Goal: Task Accomplishment & Management: Manage account settings

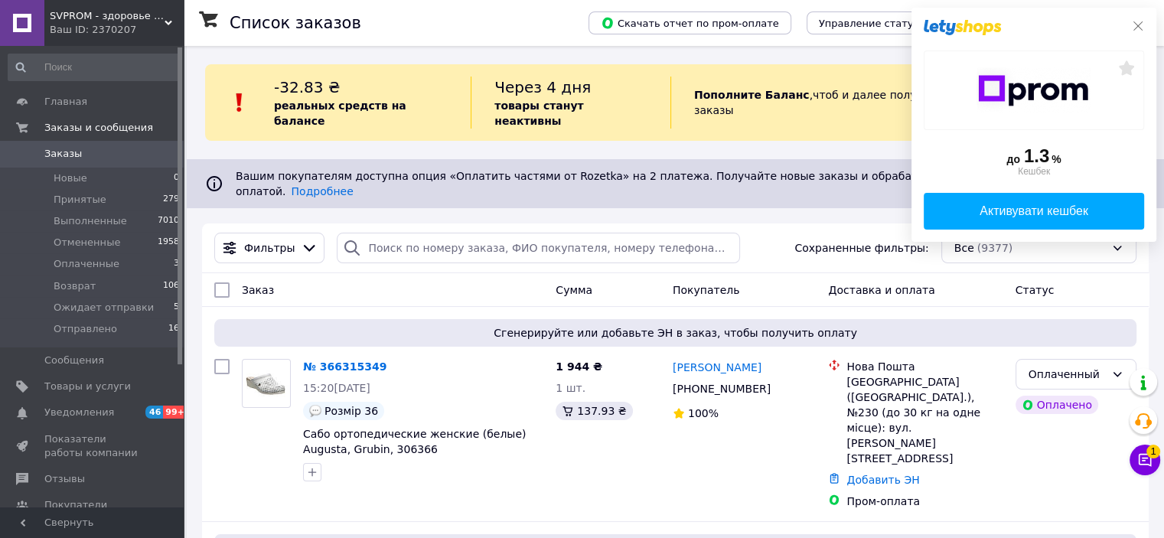
click at [1136, 27] on icon at bounding box center [1138, 26] width 12 height 12
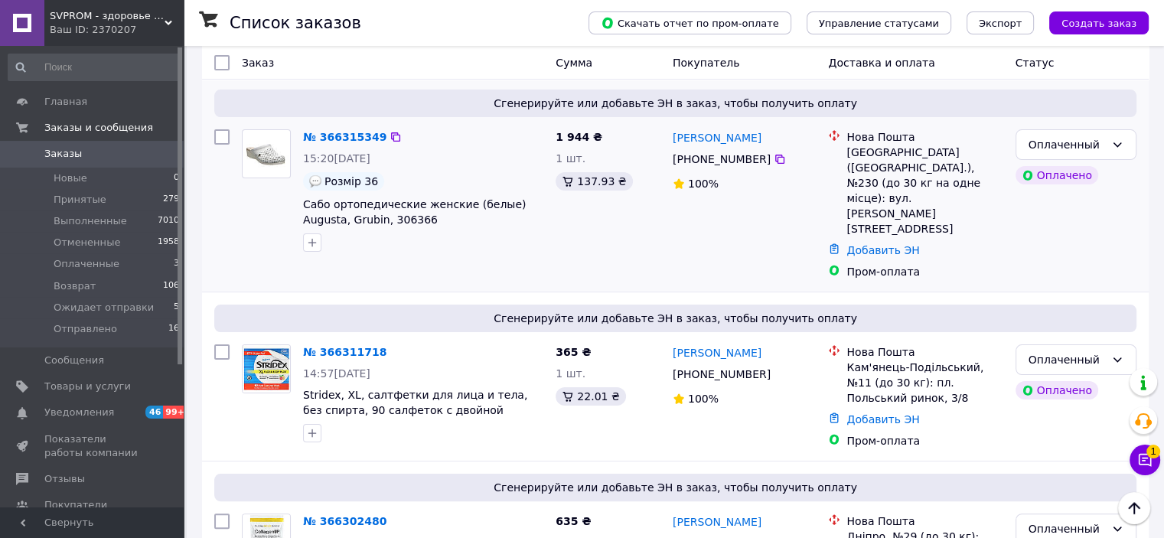
scroll to position [153, 0]
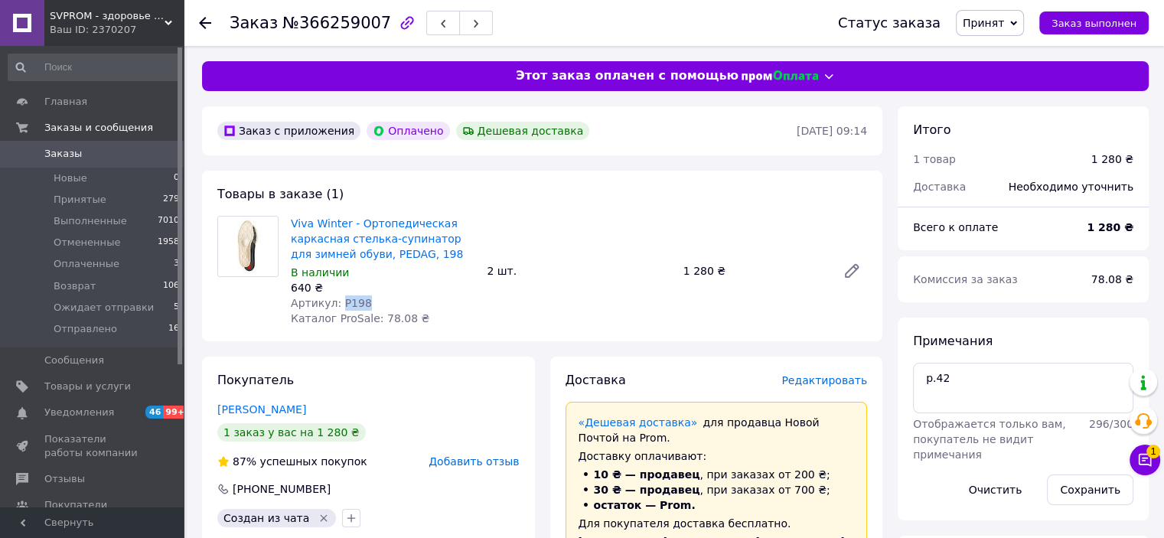
drag, startPoint x: 337, startPoint y: 301, endPoint x: 367, endPoint y: 301, distance: 30.6
click at [367, 301] on div "Артикул: P198" at bounding box center [383, 302] width 184 height 15
copy span "P198"
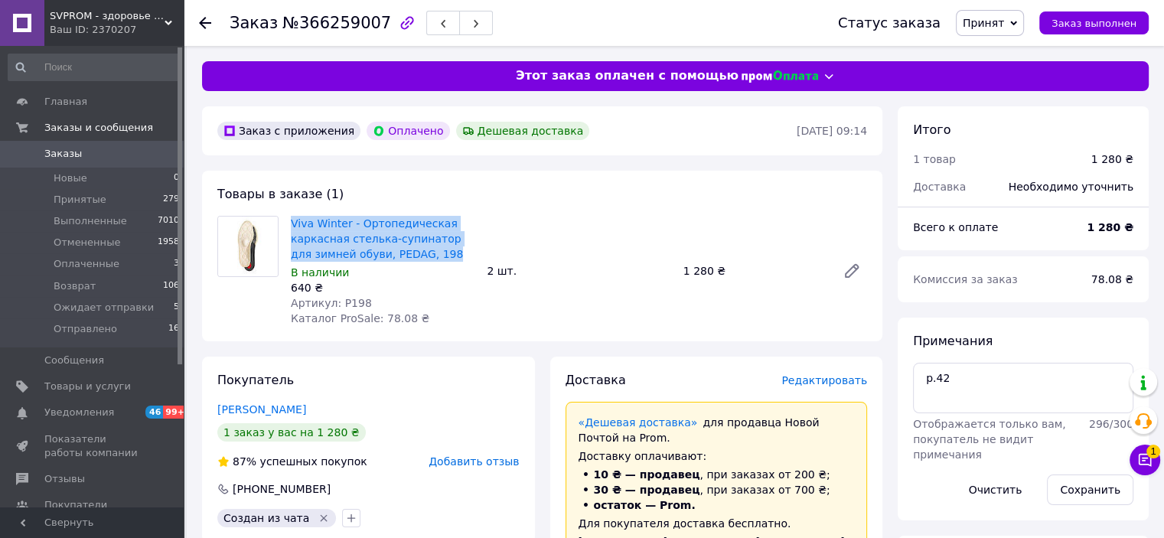
drag, startPoint x: 398, startPoint y: 253, endPoint x: 290, endPoint y: 225, distance: 111.5
click at [290, 225] on div "Viva Winter - Ортопедическая каркасная стелька-супинатор для зимней обуви, PEDA…" at bounding box center [383, 271] width 196 height 116
copy link "Viva Winter - Ортопедическая каркасная стелька-супинатор для зимней обуви, PEDA…"
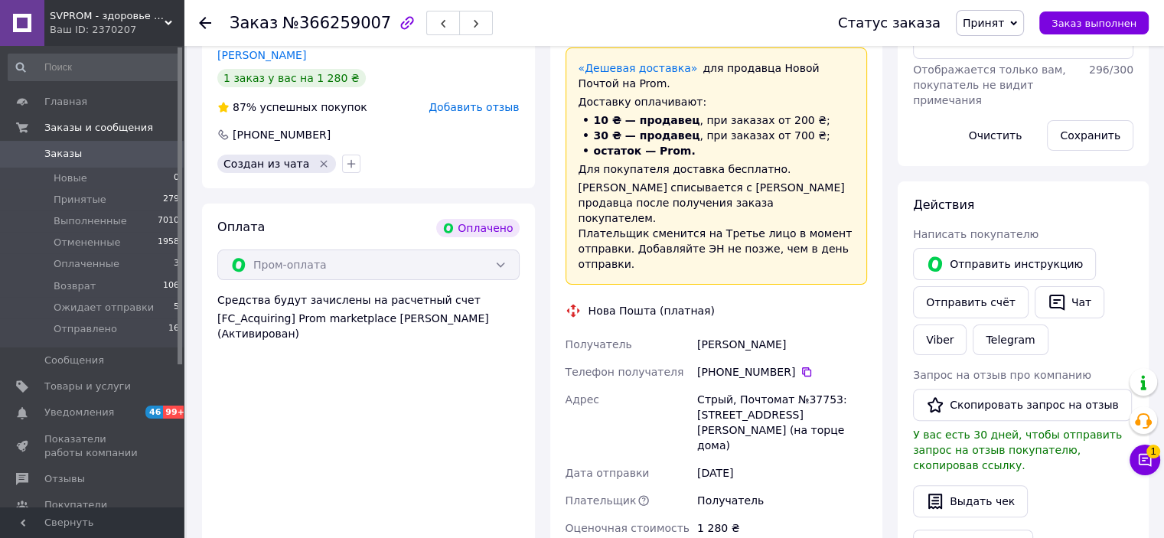
scroll to position [383, 0]
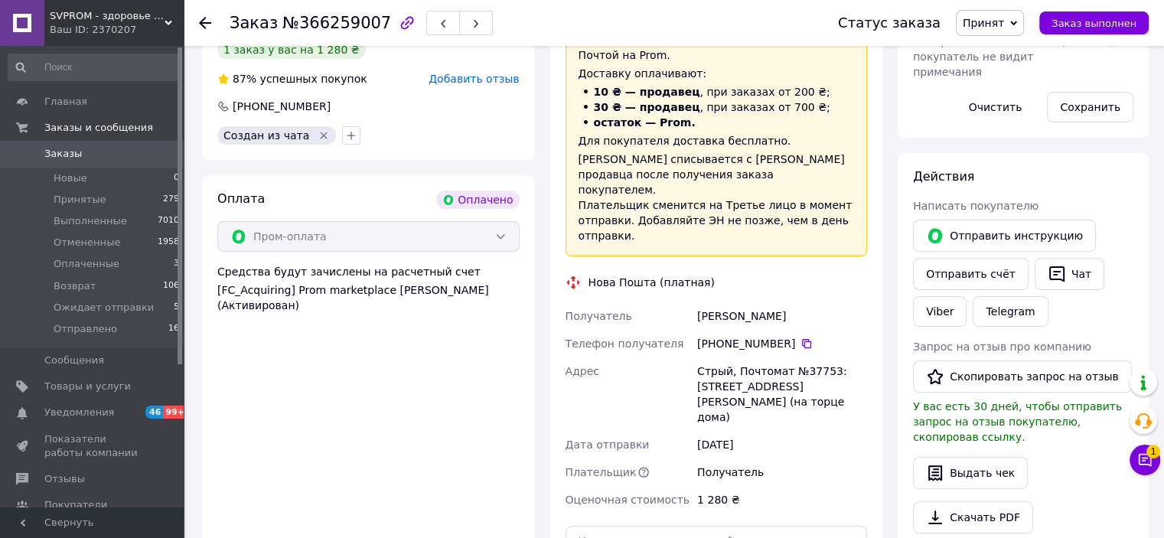
click at [701, 302] on div "Дачко Людмила" at bounding box center [782, 316] width 176 height 28
drag, startPoint x: 698, startPoint y: 302, endPoint x: 813, endPoint y: 311, distance: 115.1
click at [813, 311] on div "Дачко Людмила" at bounding box center [782, 316] width 176 height 28
copy div "Дачко Людмила"
drag, startPoint x: 794, startPoint y: 327, endPoint x: 784, endPoint y: 343, distance: 18.9
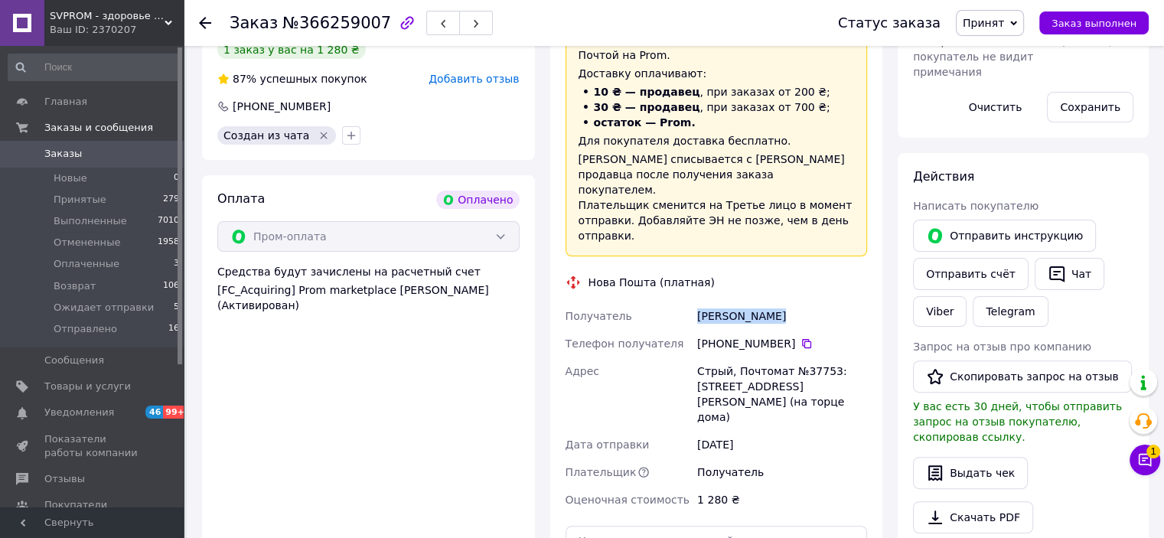
click at [800, 337] on icon at bounding box center [806, 343] width 12 height 12
drag, startPoint x: 698, startPoint y: 357, endPoint x: 823, endPoint y: 357, distance: 125.5
click at [823, 357] on div "Стрый, Почтомат №37753: ул. Ленкавского, 1 (на торце дома)" at bounding box center [782, 393] width 176 height 73
copy div "Стрый, Почтомат №37753"
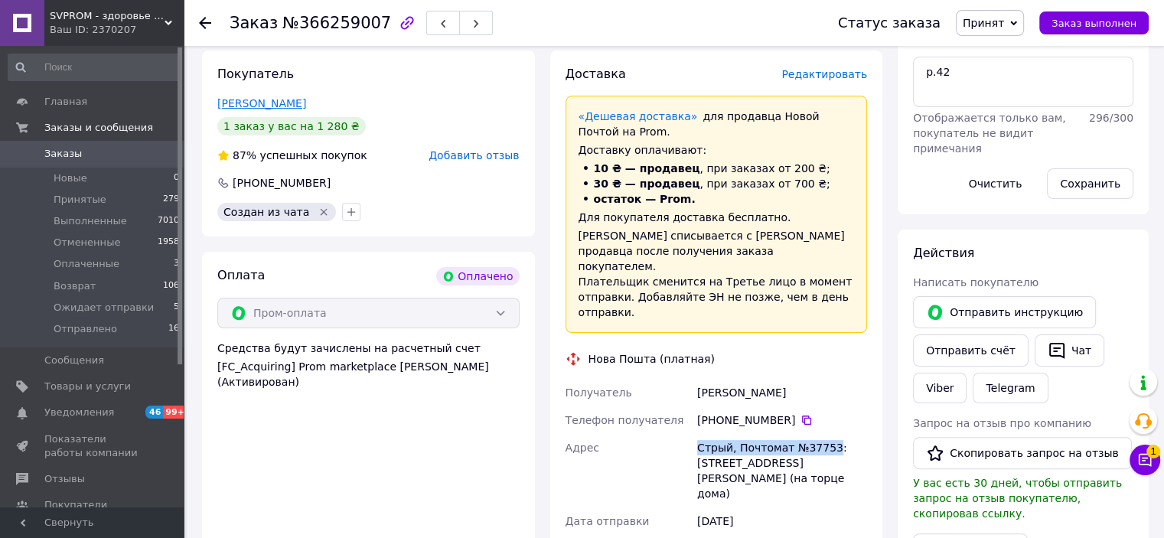
scroll to position [230, 0]
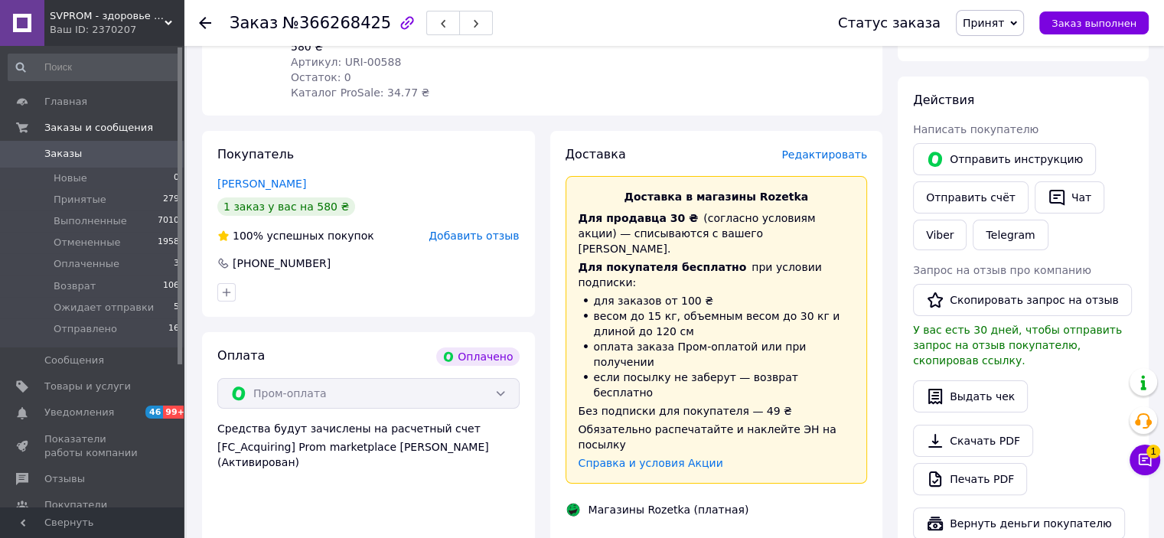
scroll to position [153, 0]
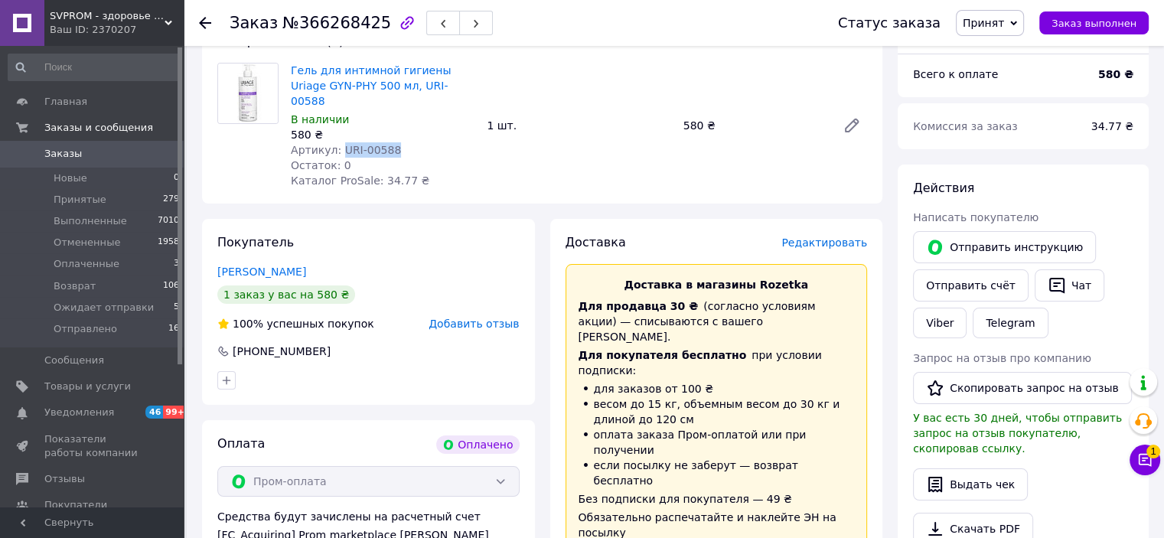
drag, startPoint x: 334, startPoint y: 132, endPoint x: 406, endPoint y: 134, distance: 71.2
click at [406, 142] on div "Артикул: URI-00588" at bounding box center [383, 149] width 184 height 15
copy span "URI-00588"
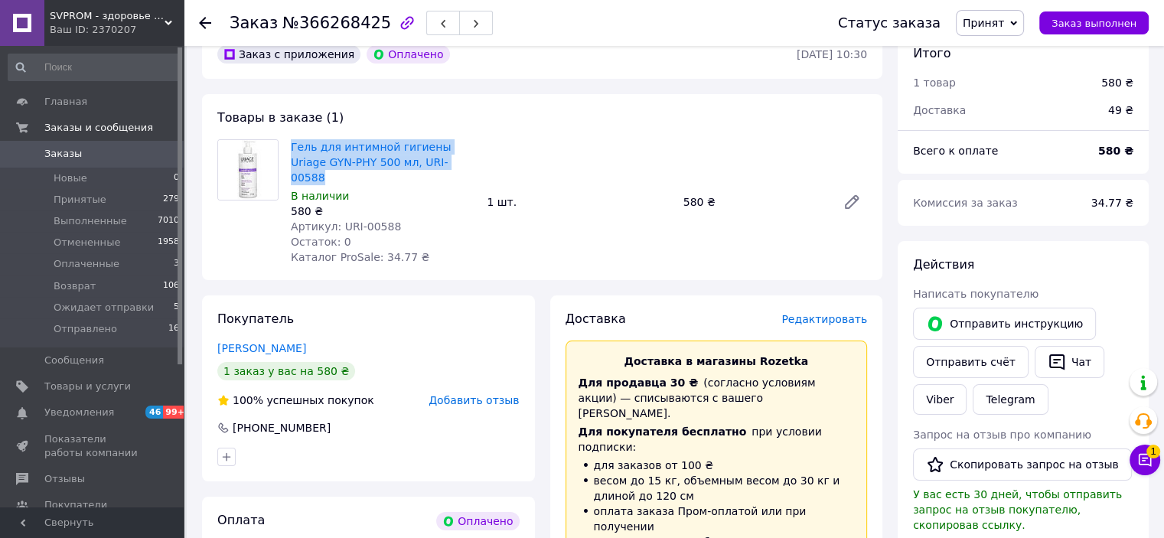
drag, startPoint x: 442, startPoint y: 165, endPoint x: 282, endPoint y: 149, distance: 160.7
click at [282, 149] on div "Гель для интимной гигиены Uriage GYN-PHY 500 мл, URI-00588 В наличии 580 ₴ Арти…" at bounding box center [542, 201] width 662 height 125
copy div "Гель для интимной гигиены Uriage GYN-PHY 500 мл, URI-00588"
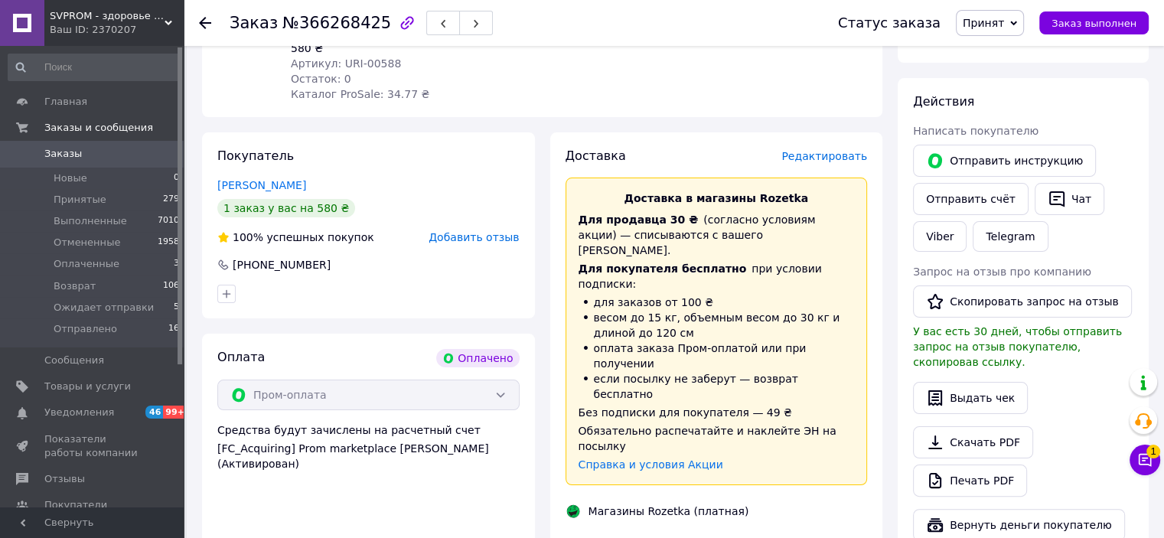
scroll to position [306, 0]
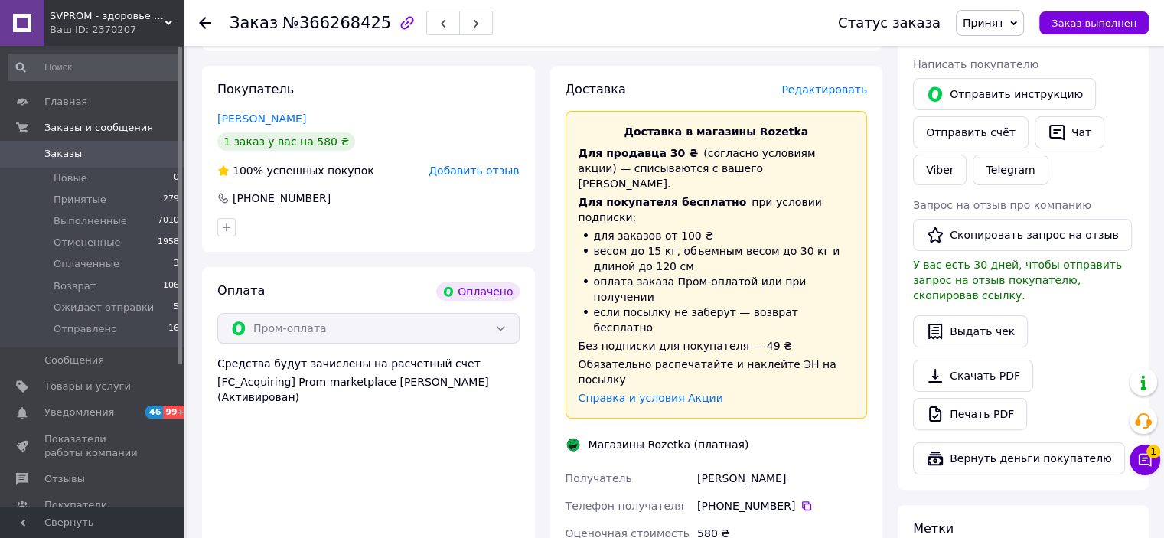
drag, startPoint x: 698, startPoint y: 383, endPoint x: 775, endPoint y: 385, distance: 77.3
click at [775, 464] on div "Кудрявец Алина" at bounding box center [782, 478] width 176 height 28
copy div "Кудрявец Алина"
click at [800, 500] on icon at bounding box center [806, 506] width 12 height 12
click at [802, 501] on icon at bounding box center [806, 505] width 9 height 9
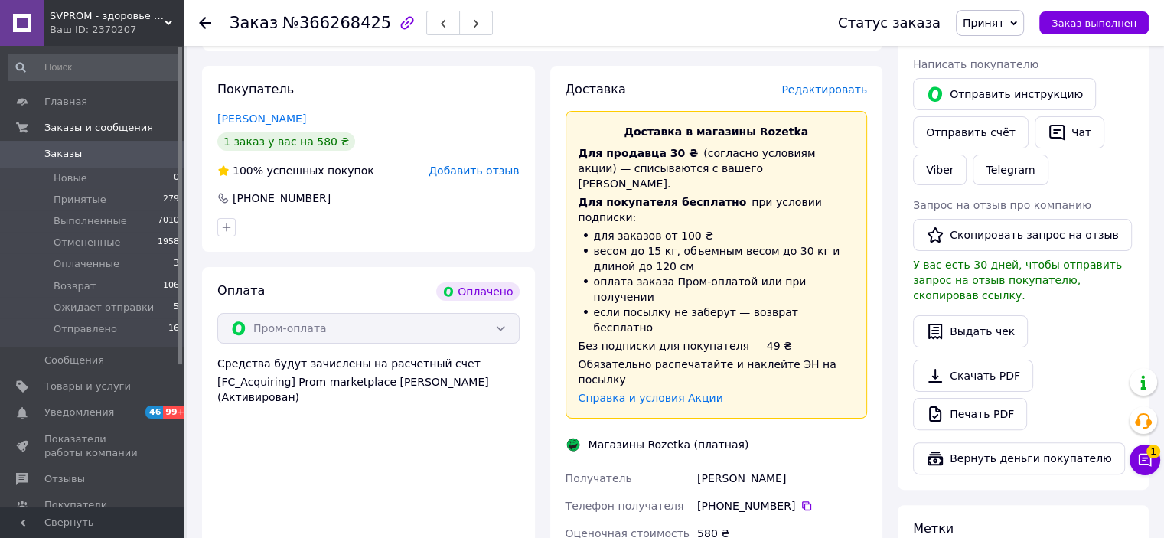
drag, startPoint x: 708, startPoint y: 468, endPoint x: 796, endPoint y: 479, distance: 88.7
copy div "Киев (Киевская обл.), Прилужная ул., 4/15"
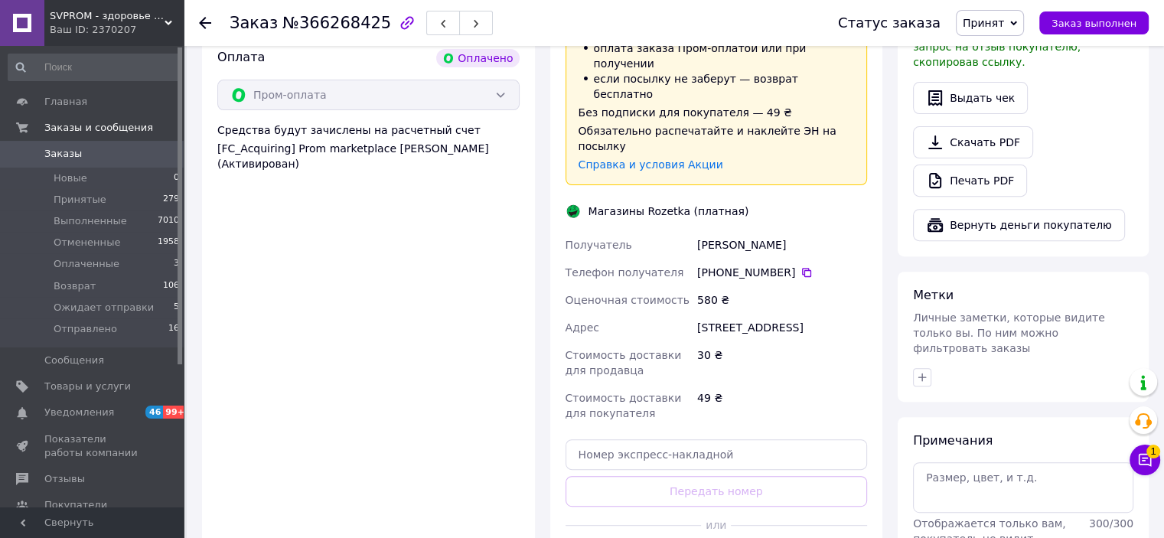
scroll to position [612, 0]
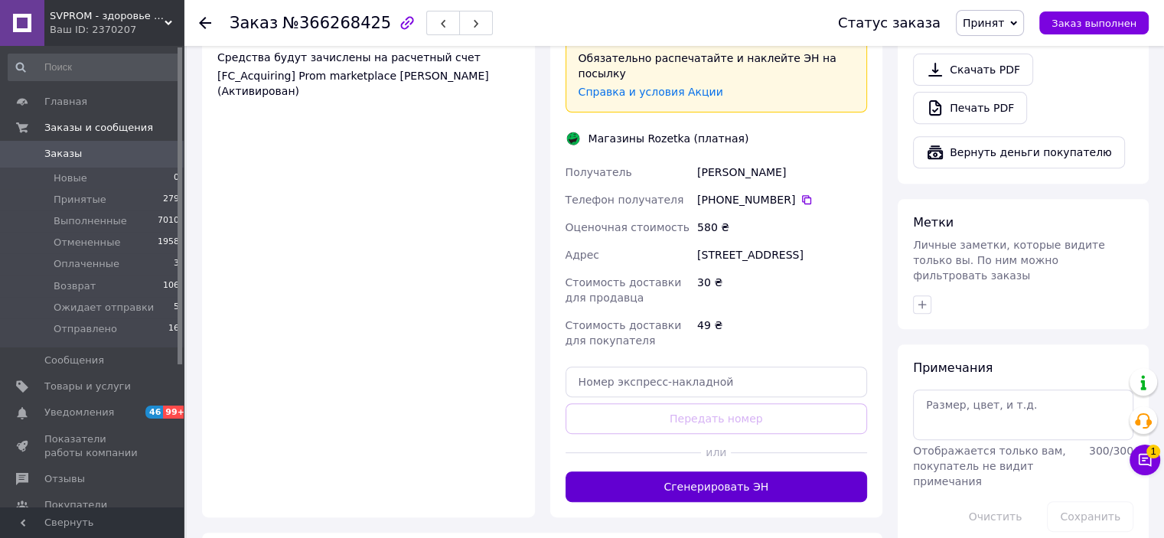
click at [671, 471] on button "Сгенерировать ЭН" at bounding box center [716, 486] width 302 height 31
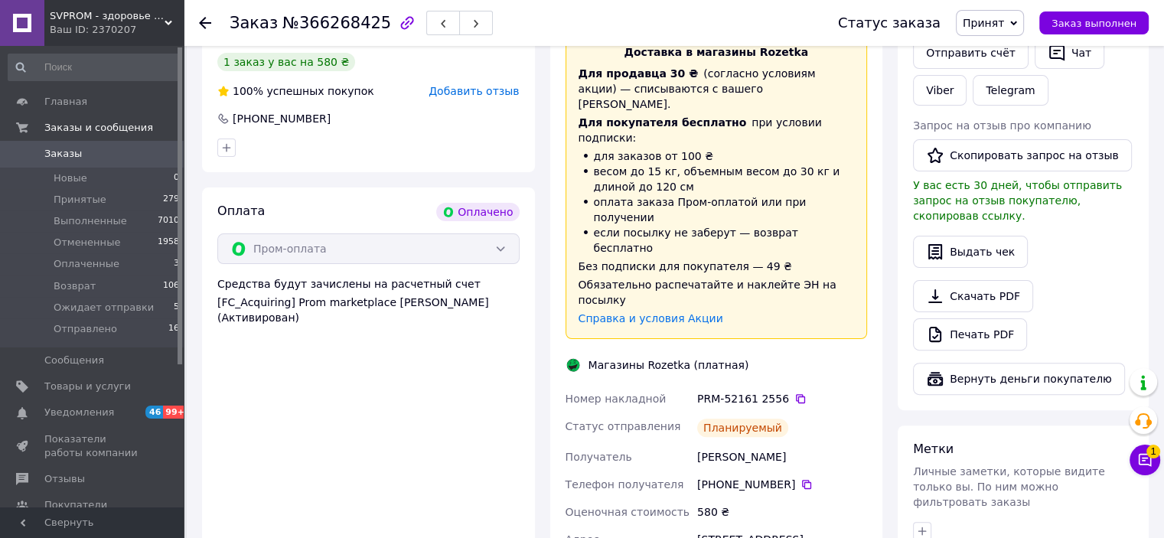
scroll to position [383, 0]
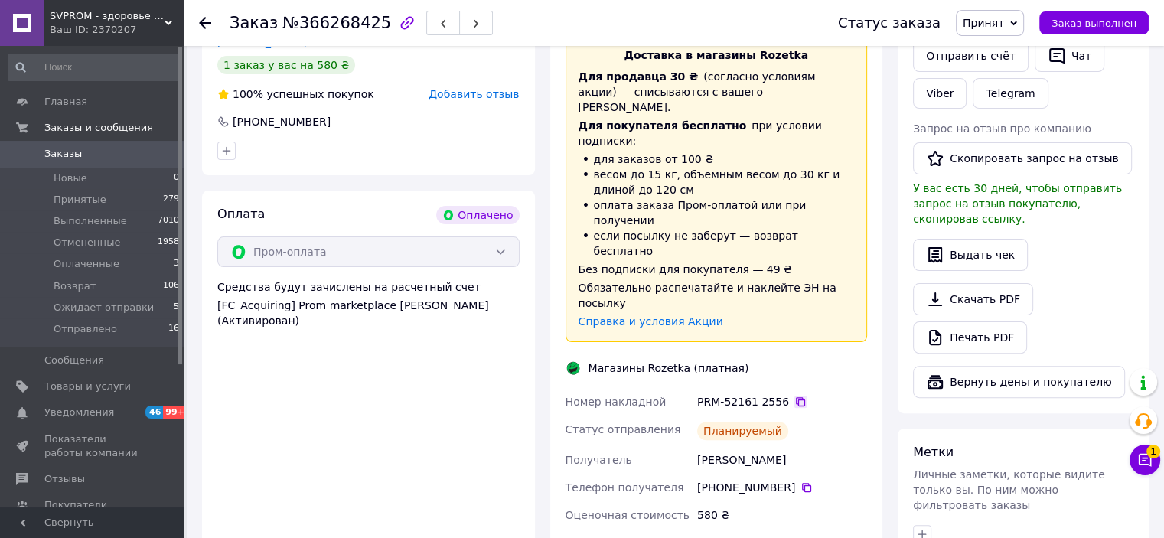
click at [794, 396] on icon at bounding box center [800, 402] width 12 height 12
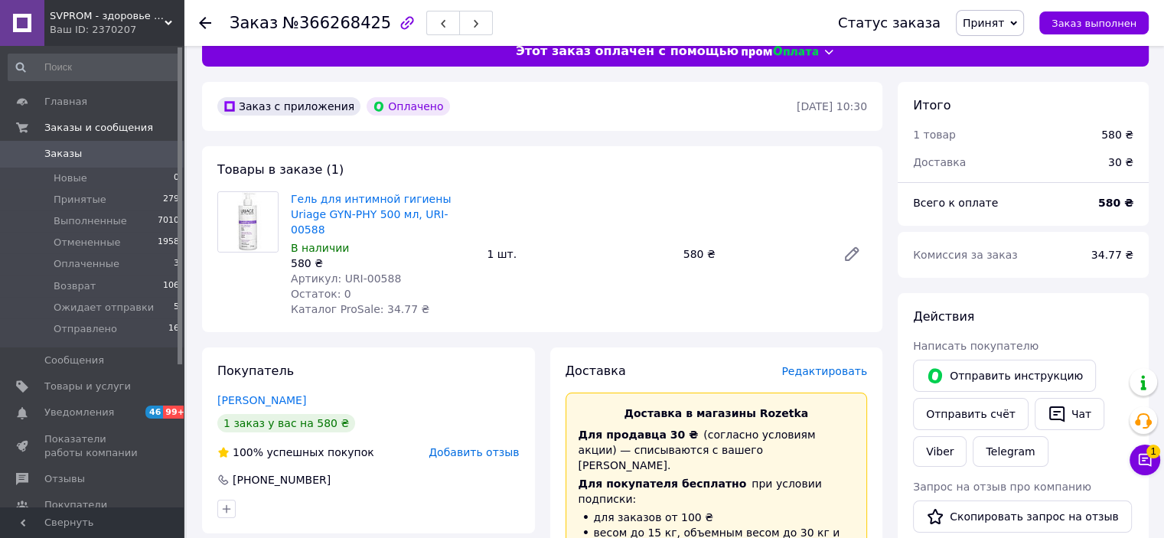
scroll to position [0, 0]
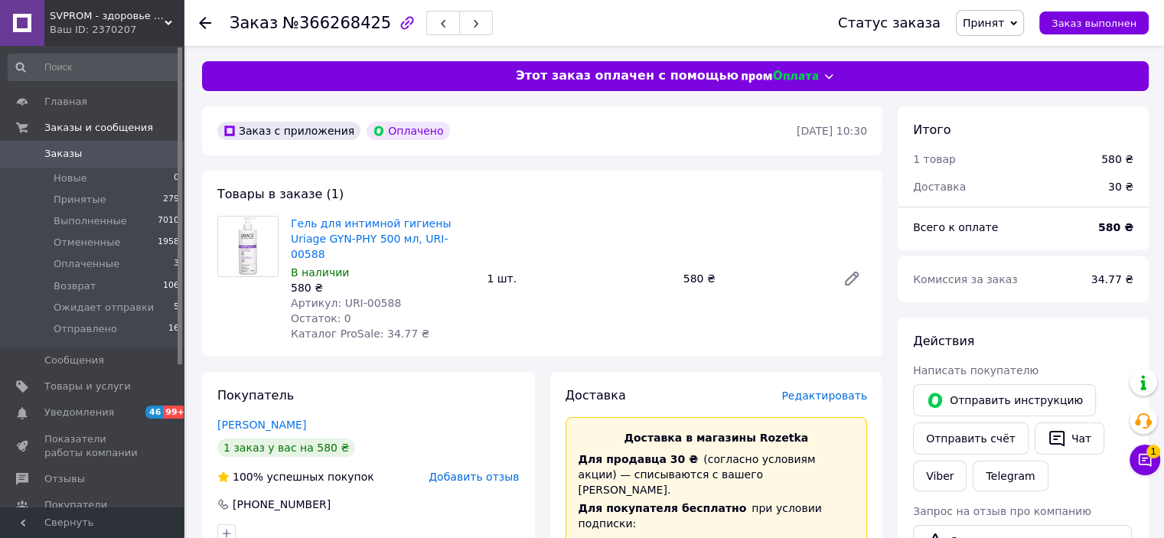
click at [995, 27] on span "Принят" at bounding box center [983, 23] width 41 height 12
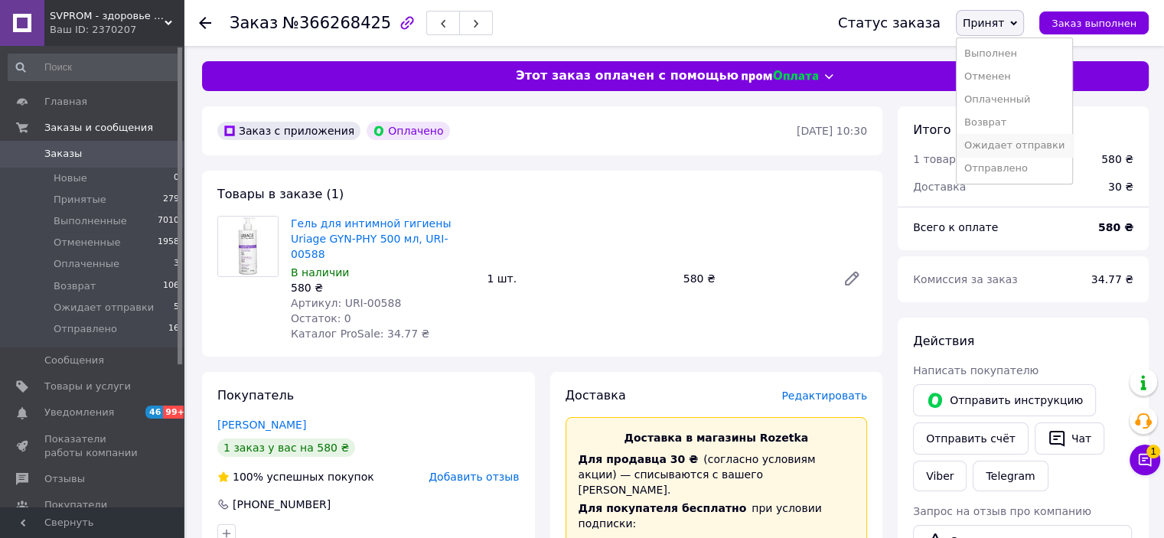
click at [1021, 142] on li "Ожидает отправки" at bounding box center [1015, 145] width 116 height 23
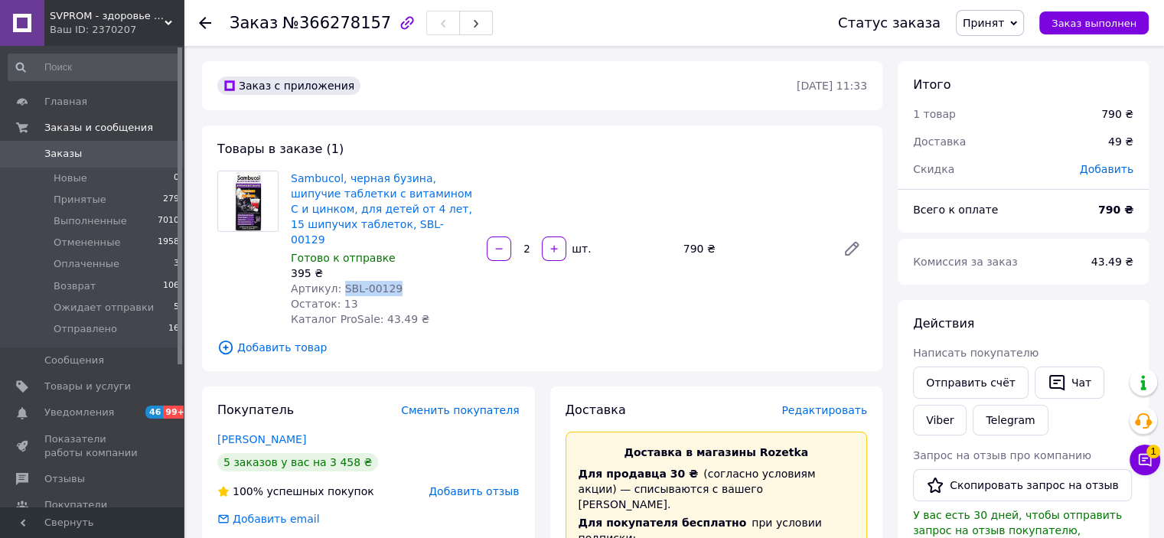
drag, startPoint x: 336, startPoint y: 270, endPoint x: 388, endPoint y: 270, distance: 52.0
click at [388, 281] on div "Артикул: SBL-00129" at bounding box center [383, 288] width 184 height 15
copy span "SBL-00129"
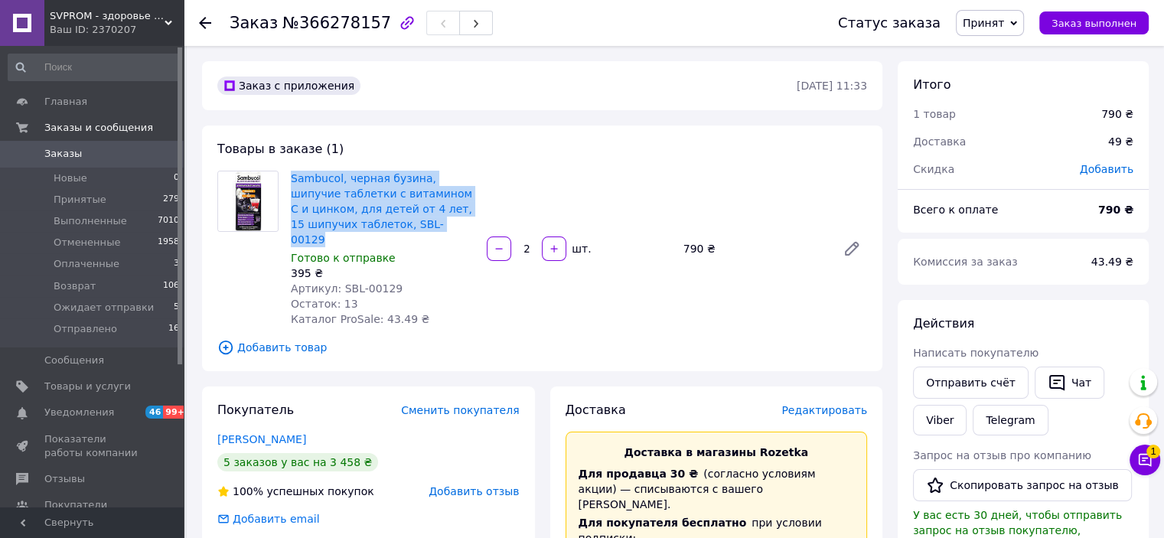
drag, startPoint x: 390, startPoint y: 228, endPoint x: 288, endPoint y: 183, distance: 112.0
click at [288, 183] on div "Sambucol, черная бузина, шипучие таблетки с витамином C и цинком, для детей от …" at bounding box center [383, 249] width 196 height 162
copy link "Sambucol, черная бузина, шипучие таблетки с витамином C и цинком, для детей от …"
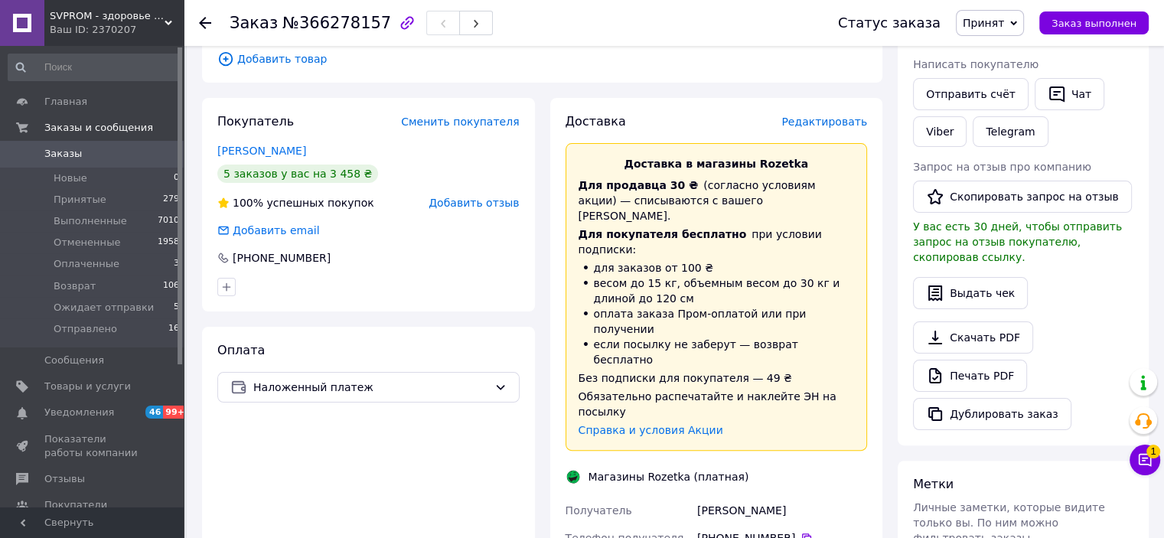
scroll to position [306, 0]
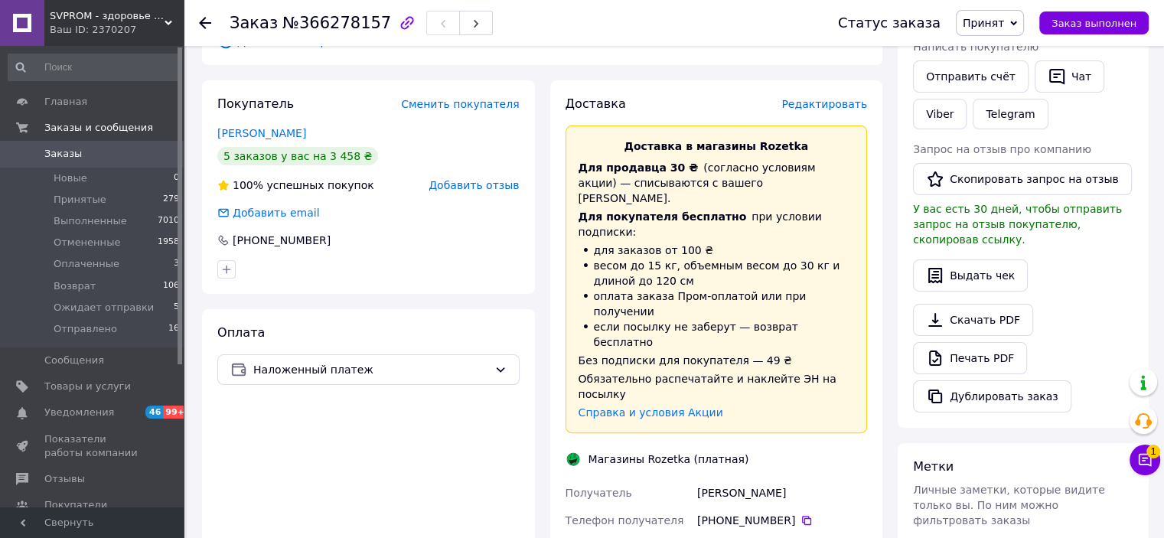
drag, startPoint x: 698, startPoint y: 403, endPoint x: 779, endPoint y: 402, distance: 81.1
click at [779, 479] on div "Гревцева Алена" at bounding box center [782, 493] width 176 height 28
copy div "Гревцева Алена"
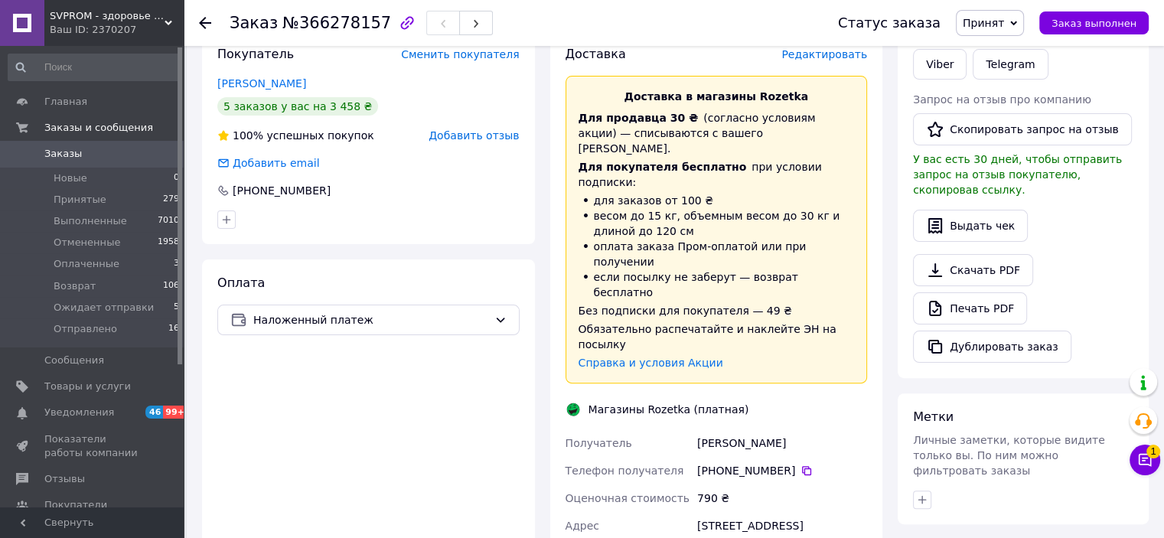
scroll to position [383, 0]
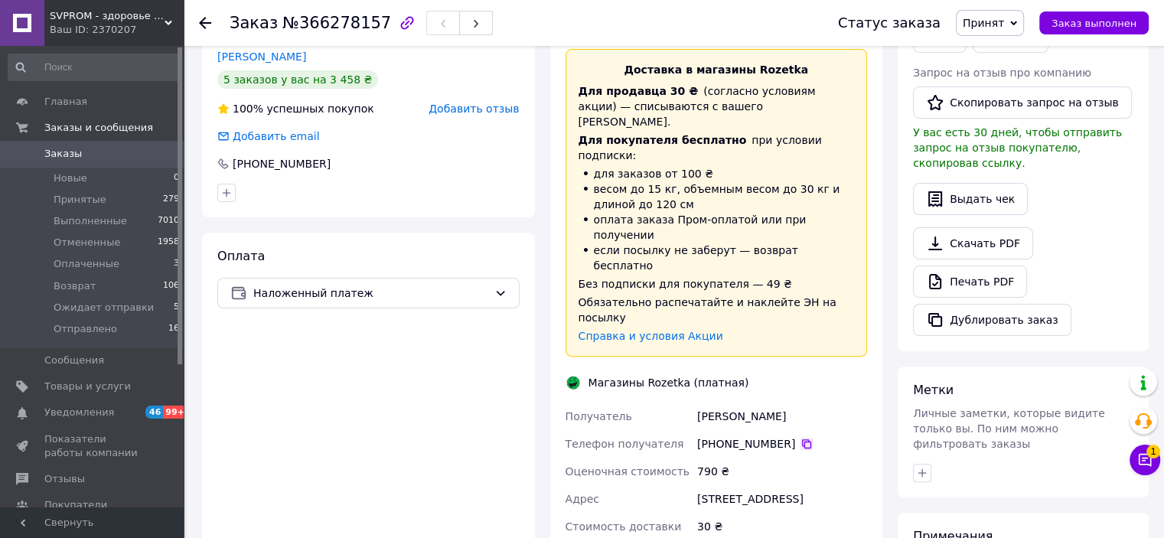
click at [800, 438] on icon at bounding box center [806, 444] width 12 height 12
drag, startPoint x: 706, startPoint y: 403, endPoint x: 764, endPoint y: 419, distance: 60.3
click at [764, 485] on div "г. Киев (Киевская обл.), Червоної Калини, 85" at bounding box center [782, 499] width 176 height 28
copy div "Киев (Киевская обл.), Червоної Калини, 85"
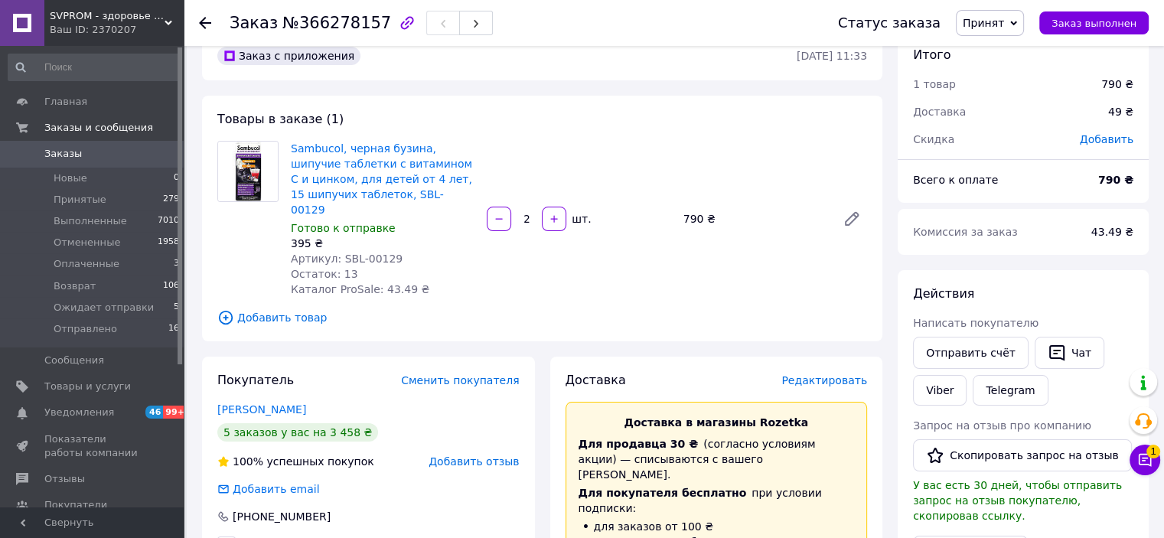
scroll to position [0, 0]
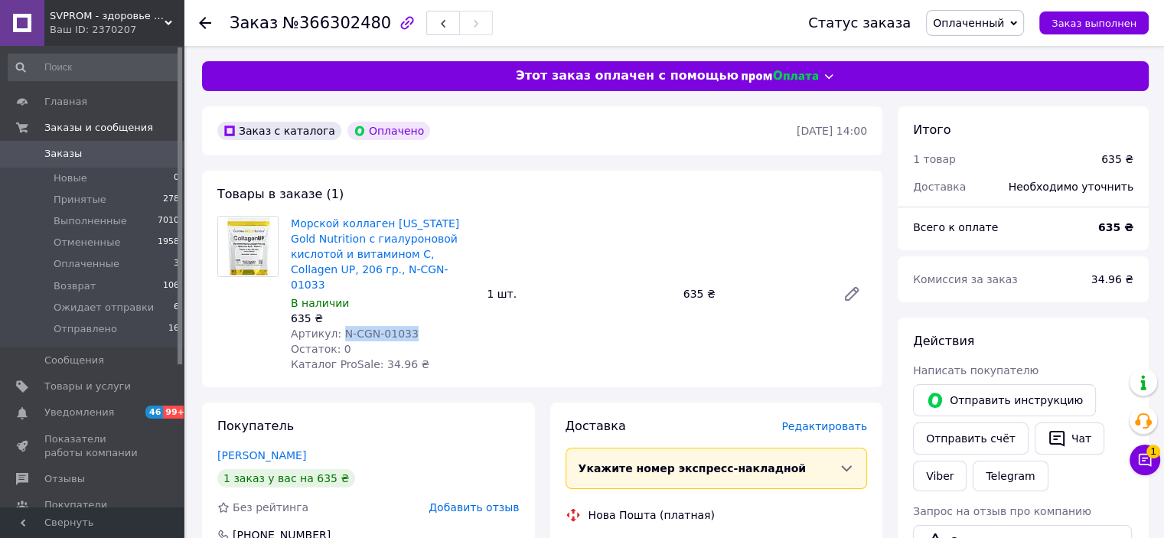
drag, startPoint x: 337, startPoint y: 318, endPoint x: 413, endPoint y: 318, distance: 76.5
click at [411, 326] on div "Артикул: N-CGN-01033" at bounding box center [383, 333] width 184 height 15
copy span "N-CGN-01033"
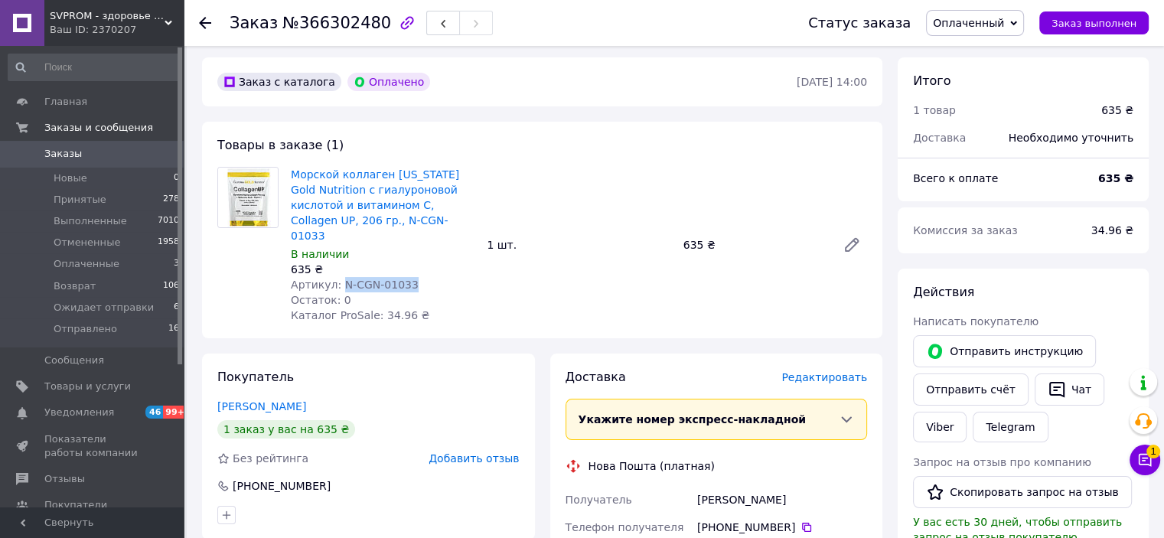
scroll to position [77, 0]
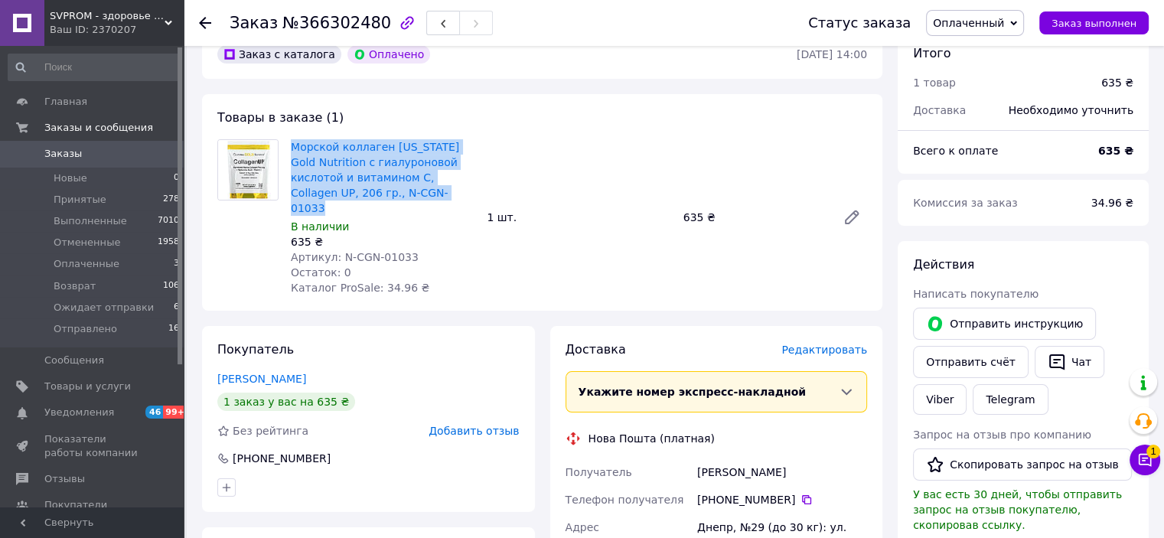
drag, startPoint x: 357, startPoint y: 195, endPoint x: 285, endPoint y: 148, distance: 86.2
click at [285, 148] on div "Морской коллаген [US_STATE] Gold Nutrition с гиалуроновой кислотой и витамином …" at bounding box center [383, 217] width 196 height 162
copy link "Морской коллаген [US_STATE] Gold Nutrition с гиалуроновой кислотой и витамином …"
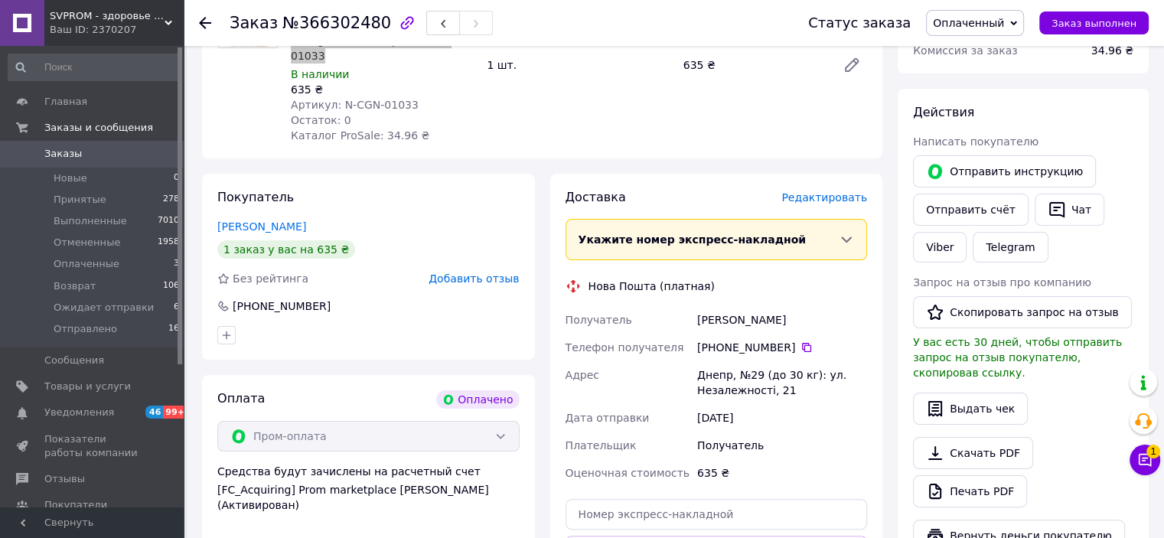
scroll to position [230, 0]
drag, startPoint x: 698, startPoint y: 306, endPoint x: 795, endPoint y: 311, distance: 97.3
click at [795, 311] on div "[PERSON_NAME]" at bounding box center [782, 319] width 176 height 28
copy div "[PERSON_NAME]"
drag, startPoint x: 794, startPoint y: 333, endPoint x: 794, endPoint y: 351, distance: 18.4
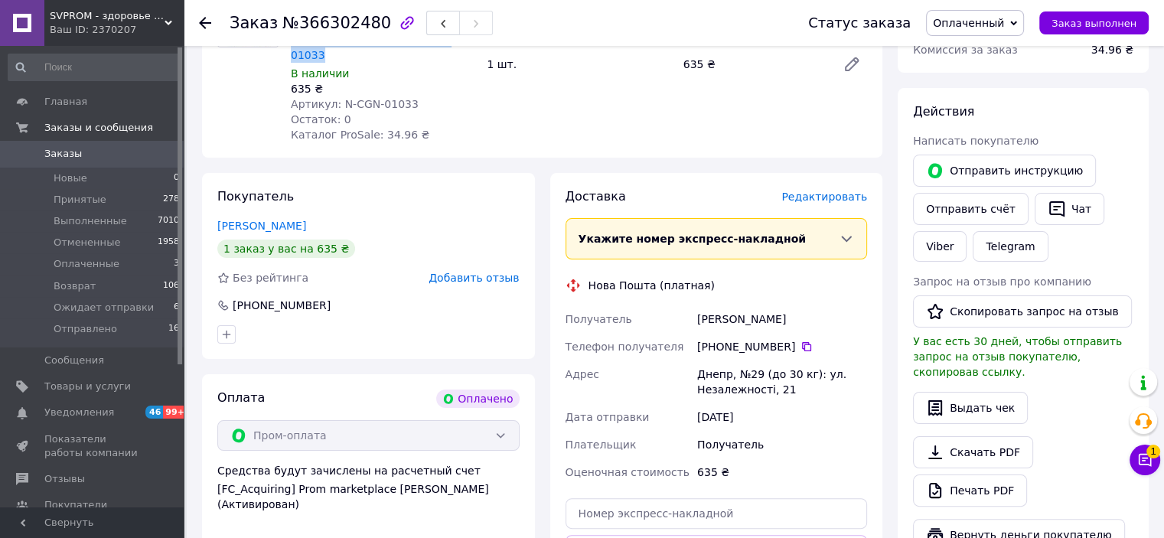
click at [802, 342] on icon at bounding box center [806, 346] width 9 height 9
drag, startPoint x: 698, startPoint y: 360, endPoint x: 758, endPoint y: 359, distance: 59.7
click at [758, 360] on div "Днепр, №29 (до 30 кг): ул. Незалежності, 21" at bounding box center [782, 381] width 176 height 43
copy div "Днепр, №29"
click at [999, 26] on span "Оплаченный" at bounding box center [968, 23] width 71 height 12
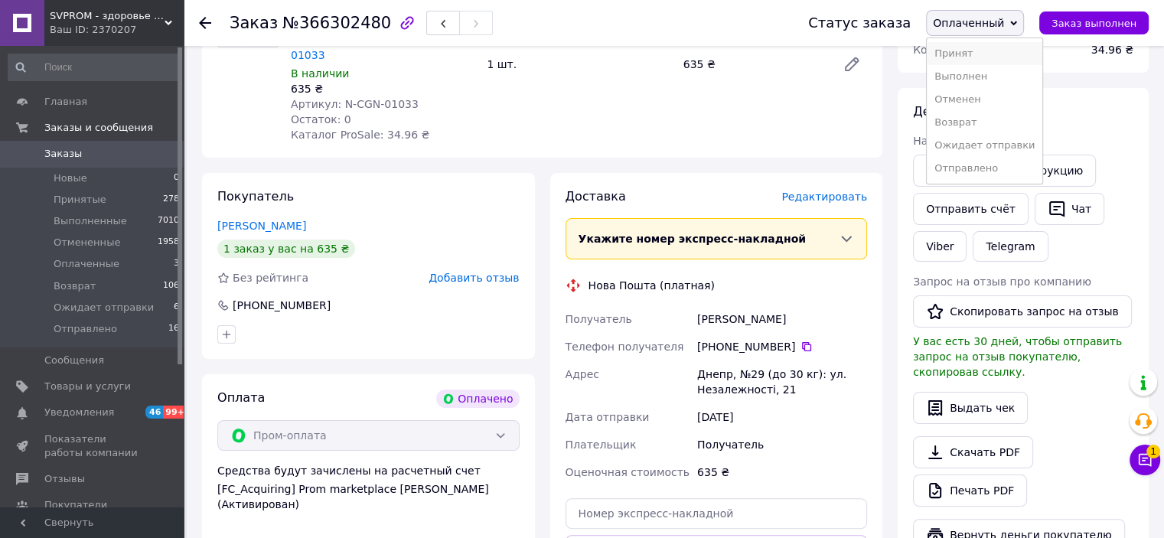
click at [976, 57] on li "Принят" at bounding box center [985, 53] width 116 height 23
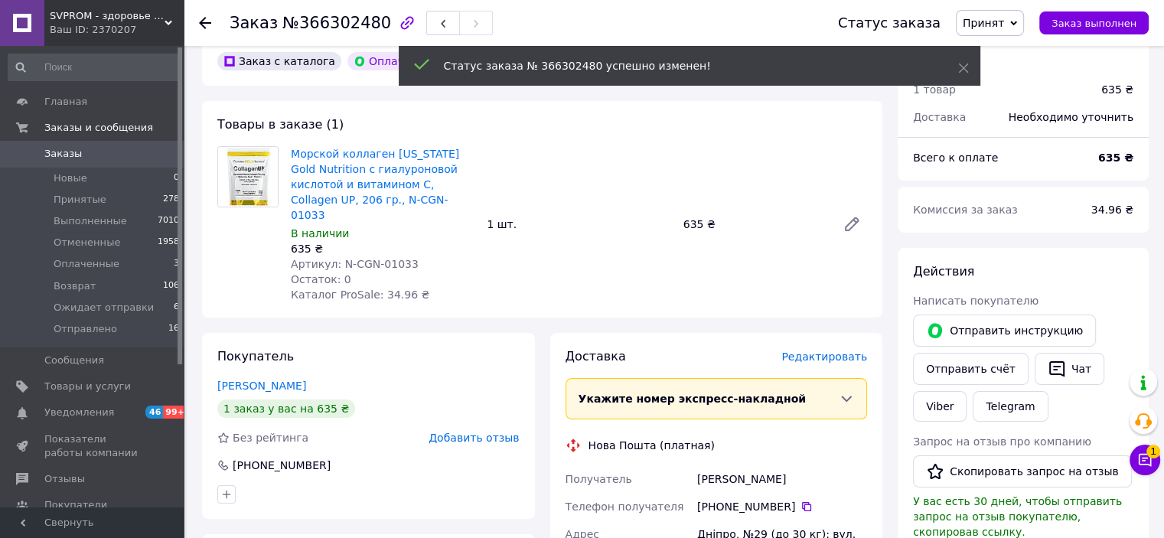
scroll to position [459, 0]
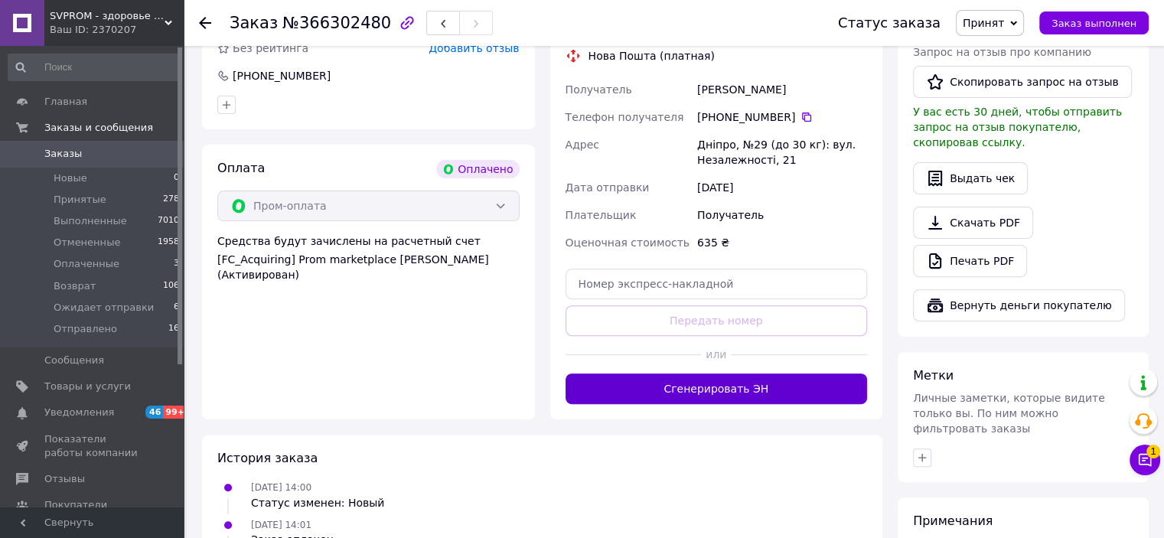
click at [764, 373] on button "Сгенерировать ЭН" at bounding box center [716, 388] width 302 height 31
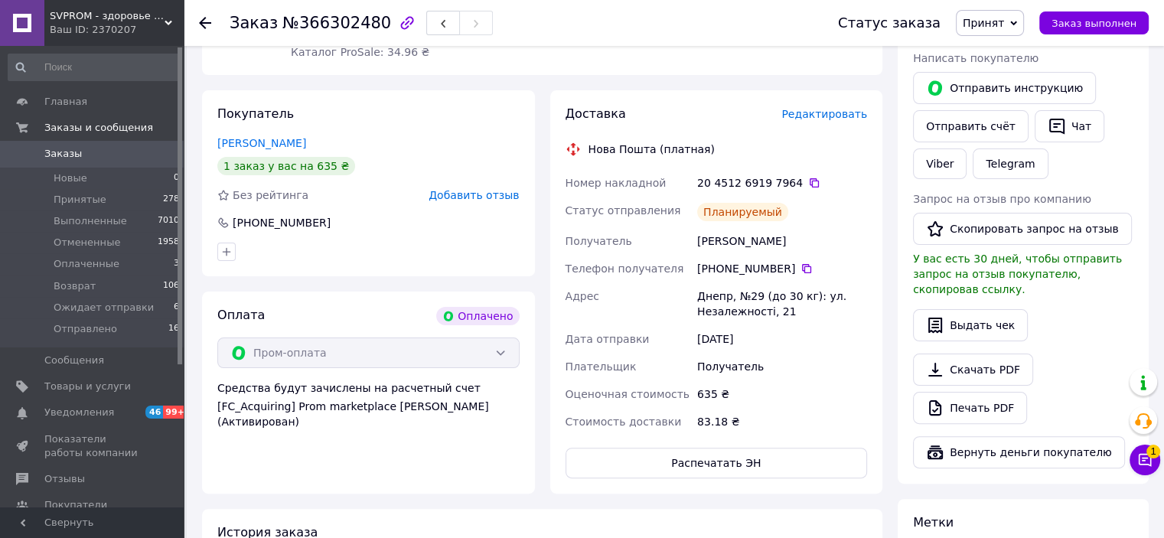
scroll to position [306, 0]
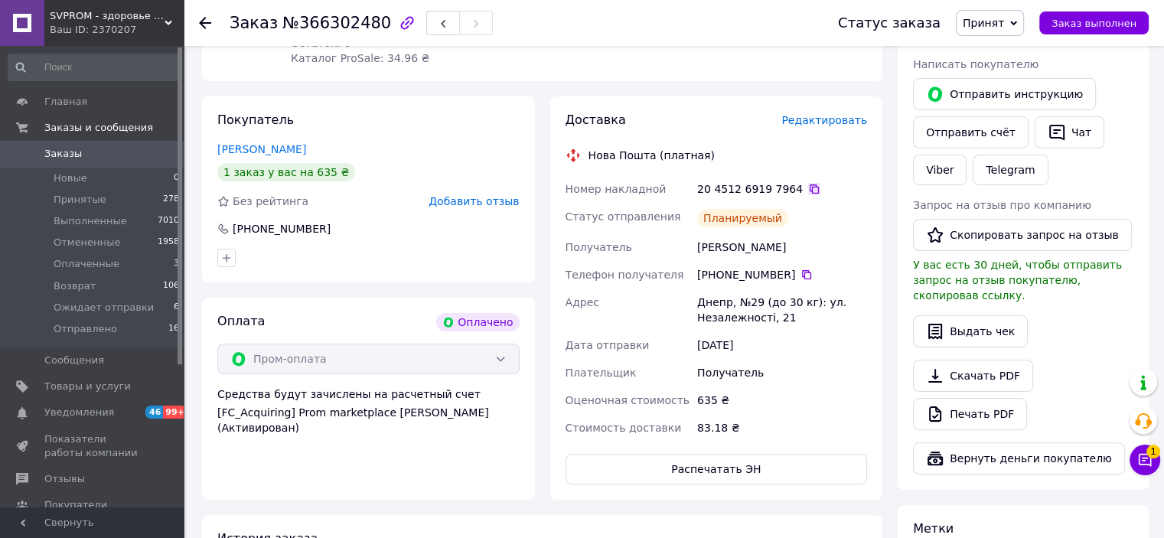
click at [808, 183] on icon at bounding box center [814, 189] width 12 height 12
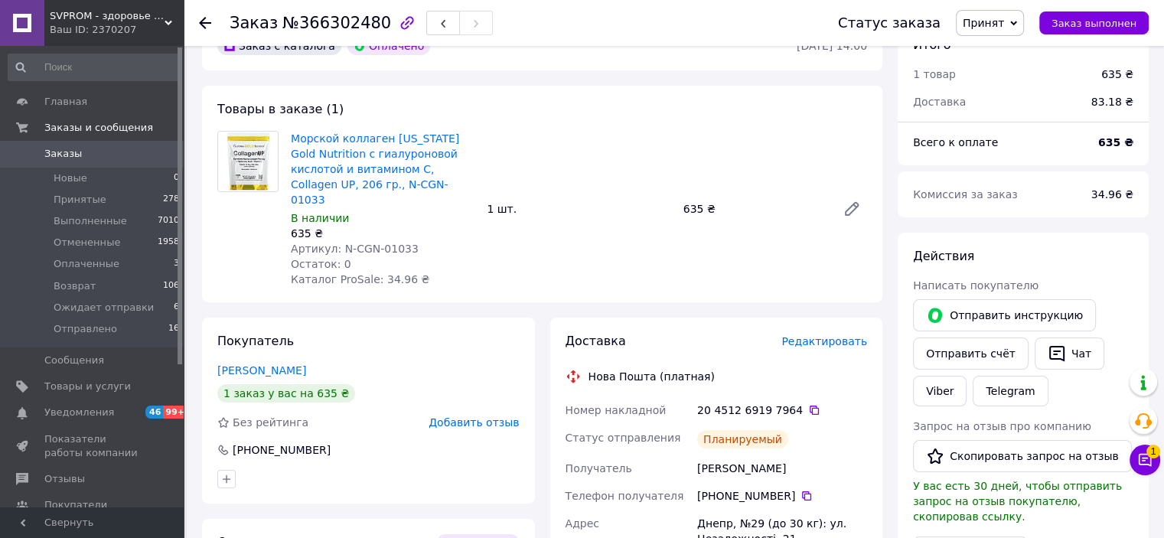
scroll to position [77, 0]
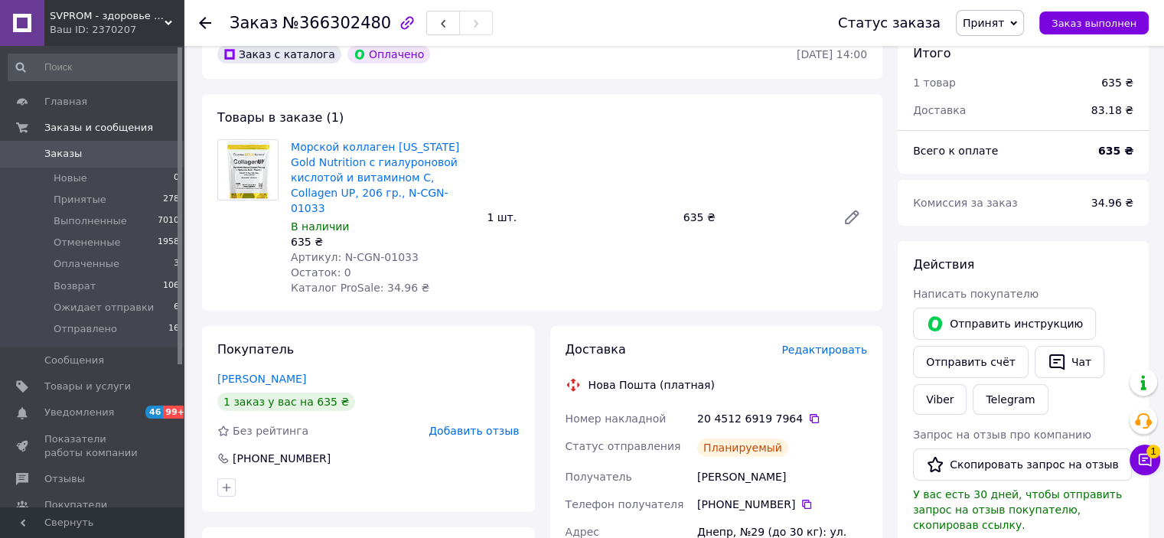
click at [992, 28] on span "Принят" at bounding box center [983, 23] width 41 height 12
click at [1035, 146] on li "Ожидает отправки" at bounding box center [1015, 145] width 116 height 23
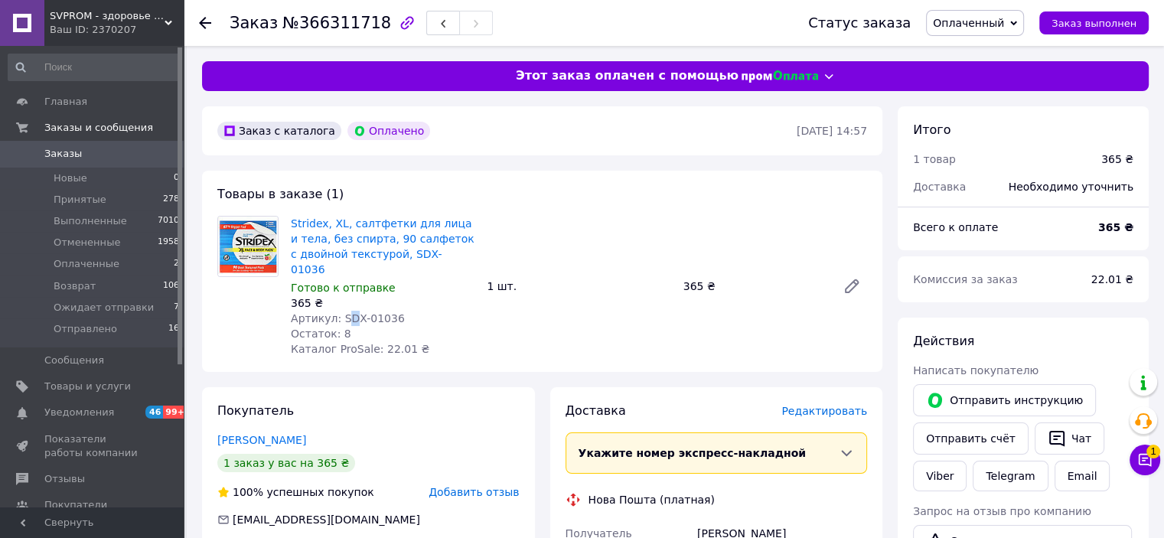
drag, startPoint x: 340, startPoint y: 306, endPoint x: 348, endPoint y: 305, distance: 8.5
click at [348, 312] on span "Артикул: SDX-01036" at bounding box center [348, 318] width 114 height 12
drag, startPoint x: 354, startPoint y: 305, endPoint x: 385, endPoint y: 308, distance: 31.5
click at [385, 312] on span "Артикул: SDX-01036" at bounding box center [348, 318] width 114 height 12
copy span "SDX-0103"
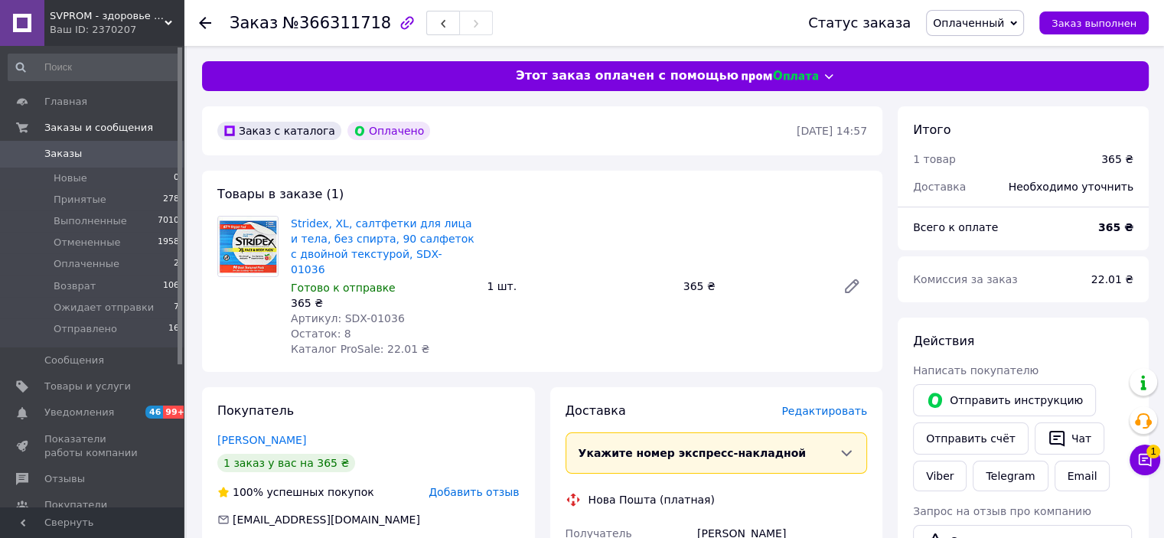
click at [406, 326] on div "Остаток: 8" at bounding box center [383, 333] width 184 height 15
drag, startPoint x: 334, startPoint y: 303, endPoint x: 397, endPoint y: 303, distance: 62.7
click at [397, 311] on div "Артикул: SDX-01036" at bounding box center [383, 318] width 184 height 15
copy span "SDX-01036"
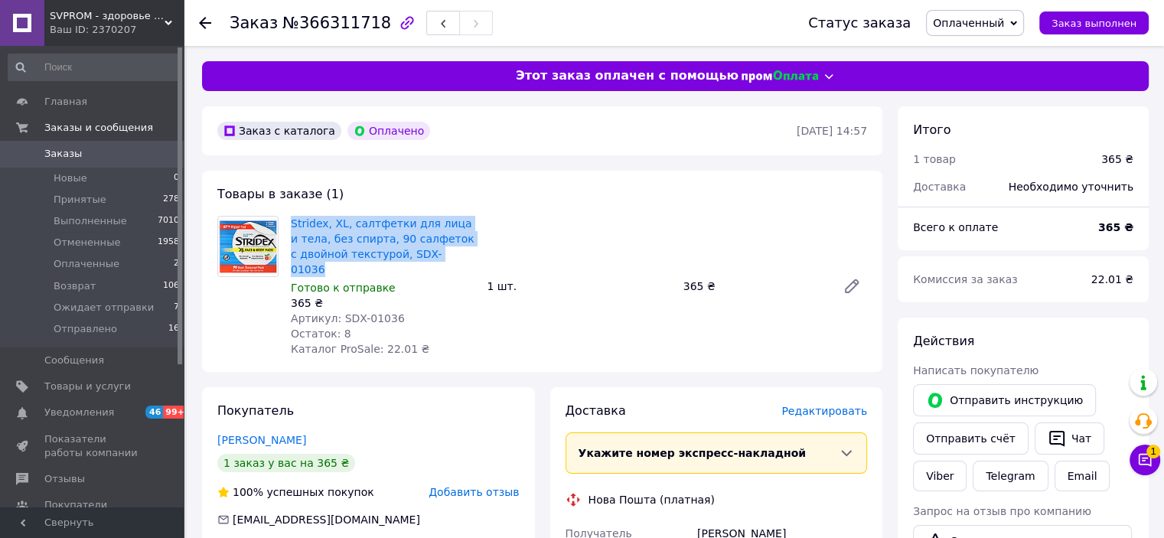
drag, startPoint x: 456, startPoint y: 256, endPoint x: 290, endPoint y: 226, distance: 168.8
click at [290, 226] on div "Stridex, XL, салтфетки для лица и тела, без спирта, 90 салфеток с двойной текст…" at bounding box center [383, 286] width 196 height 147
copy link "Stridex, XL, салтфетки для лица и тела, без спирта, 90 салфеток с двойной текст…"
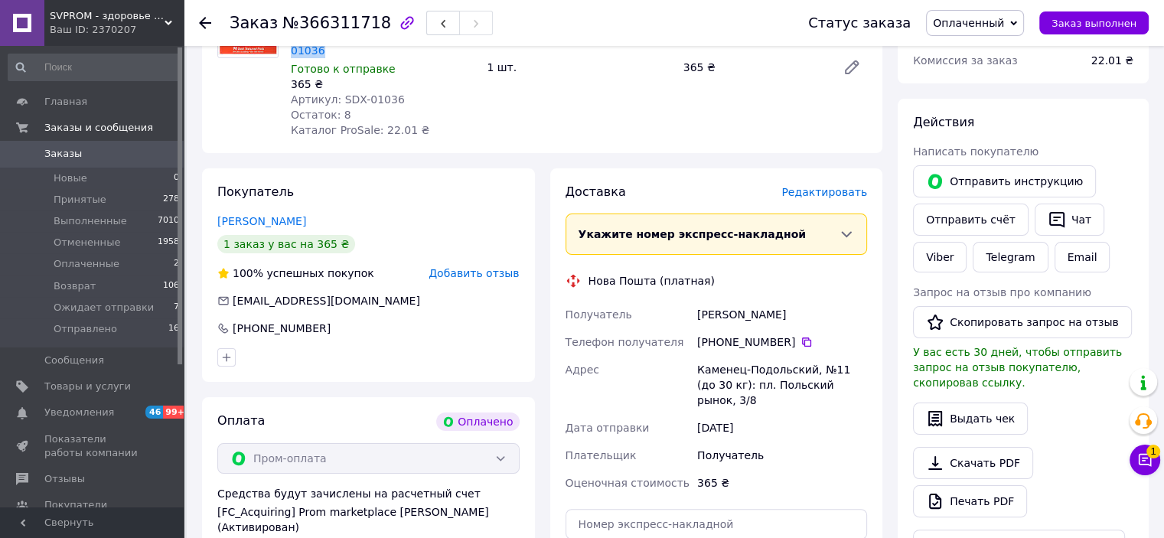
scroll to position [230, 0]
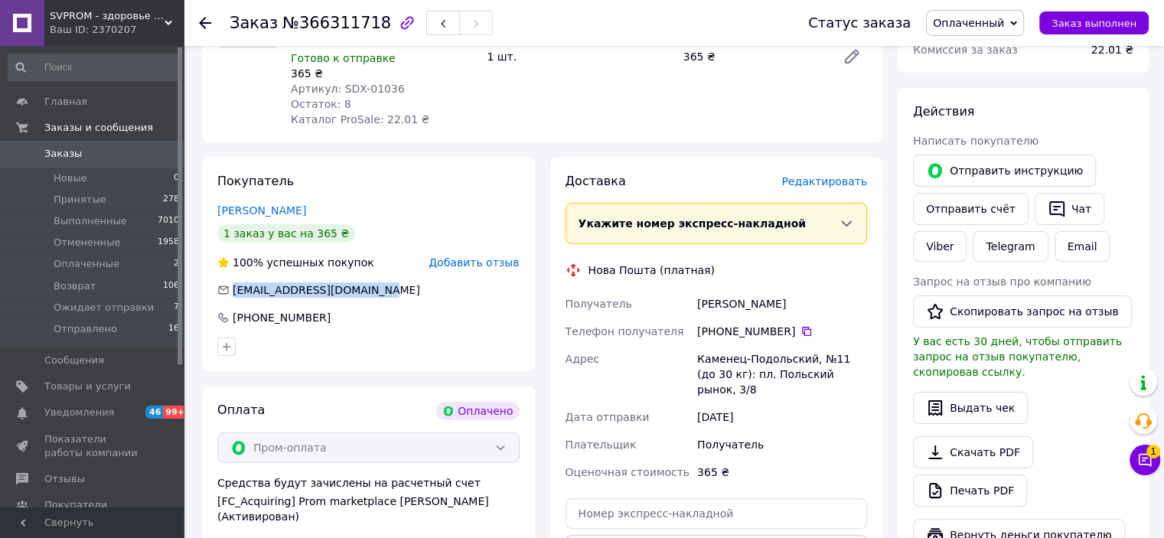
drag, startPoint x: 373, startPoint y: 276, endPoint x: 233, endPoint y: 281, distance: 140.9
click at [233, 282] on div "popcorn.panic32@gmail.com" at bounding box center [368, 289] width 305 height 15
copy span "popcorn.panic32@gmail.com"
drag, startPoint x: 696, startPoint y: 293, endPoint x: 783, endPoint y: 290, distance: 87.3
click at [783, 290] on div "Шевчук Вероніка" at bounding box center [782, 304] width 176 height 28
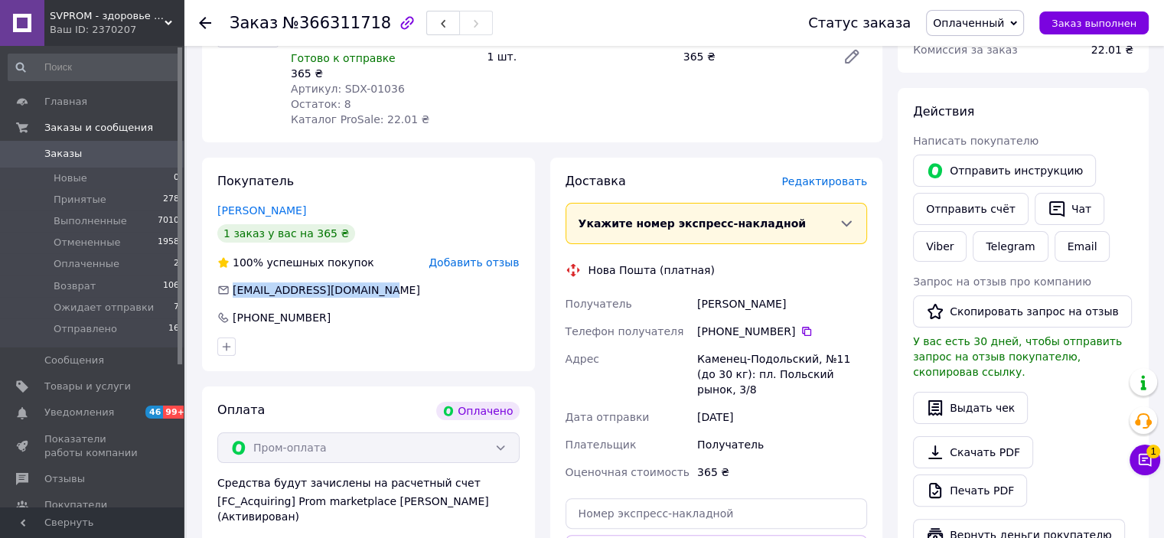
copy div "Шевчук Вероніка"
click at [800, 325] on icon at bounding box center [806, 331] width 12 height 12
drag, startPoint x: 696, startPoint y: 344, endPoint x: 829, endPoint y: 348, distance: 134.0
click at [829, 348] on div "Каменец-Подольский, №11 (до 30 кг): пл. Польский рынок, 3/8" at bounding box center [782, 374] width 176 height 58
copy div "Каменец-Подольский, №11"
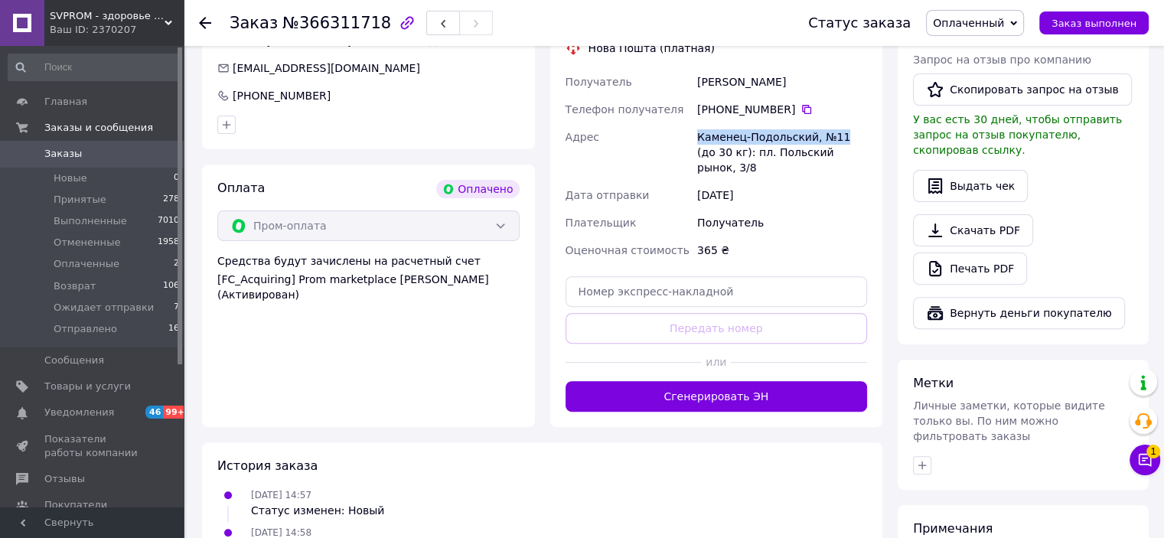
scroll to position [459, 0]
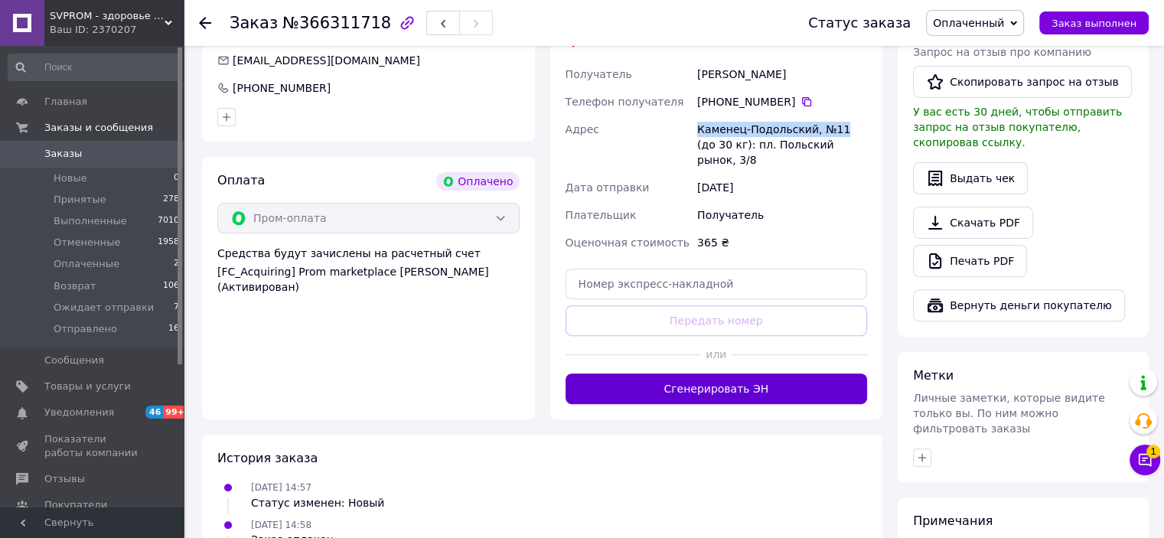
click at [679, 373] on button "Сгенерировать ЭН" at bounding box center [716, 388] width 302 height 31
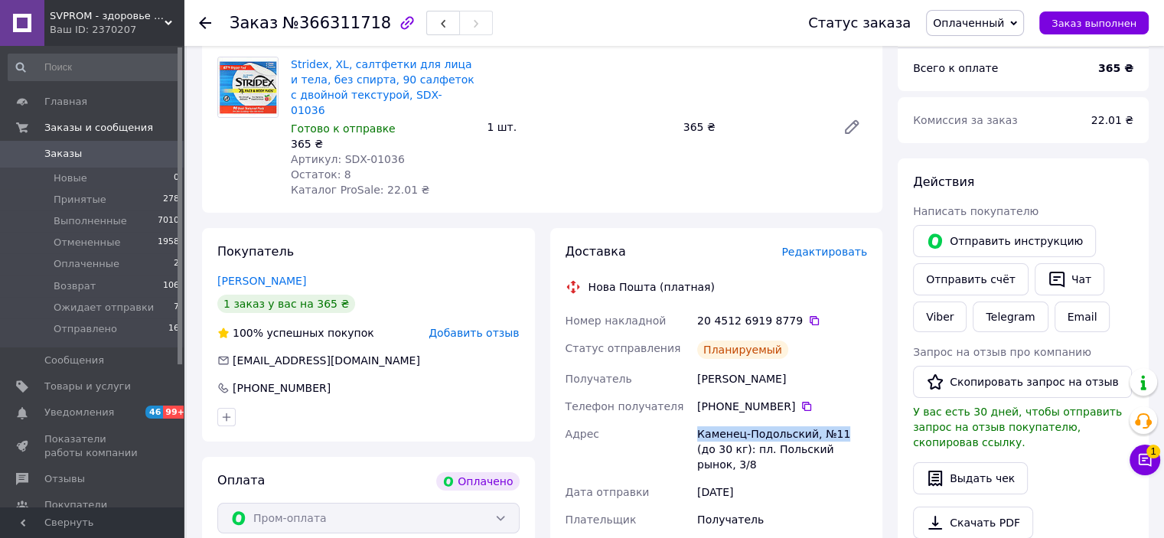
scroll to position [153, 0]
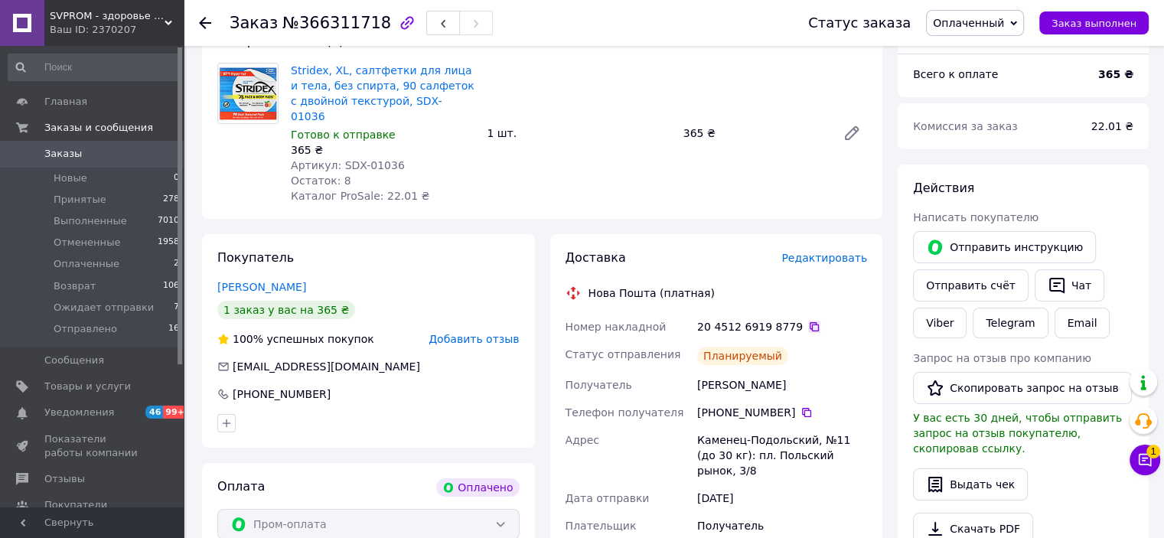
click at [808, 321] on icon at bounding box center [814, 327] width 12 height 12
click at [967, 24] on span "Оплаченный" at bounding box center [968, 23] width 71 height 12
click at [986, 141] on li "Ожидает отправки" at bounding box center [985, 145] width 116 height 23
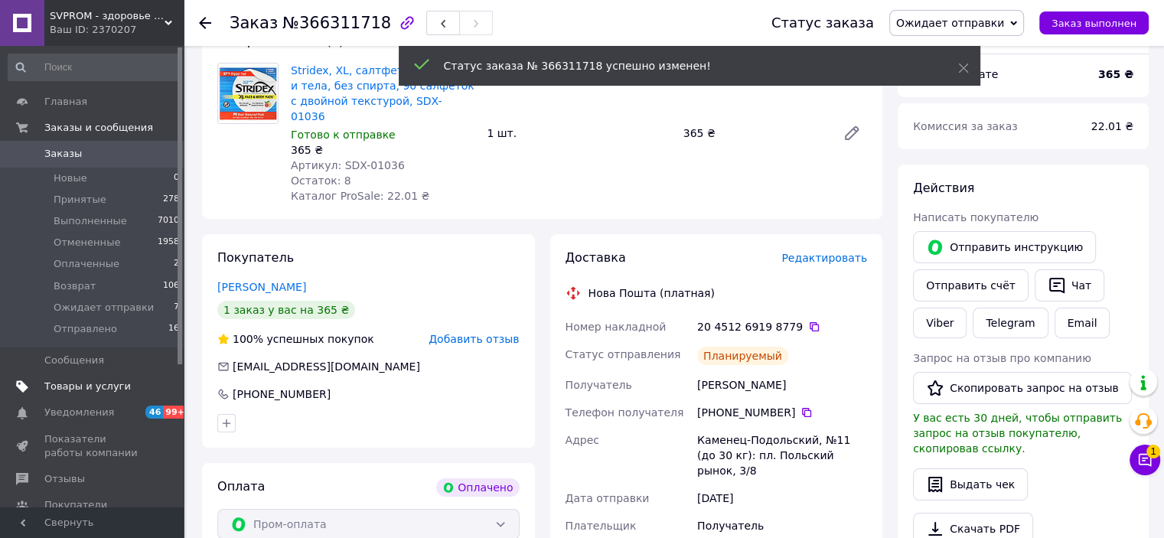
click at [77, 382] on span "Товары и услуги" at bounding box center [87, 387] width 86 height 14
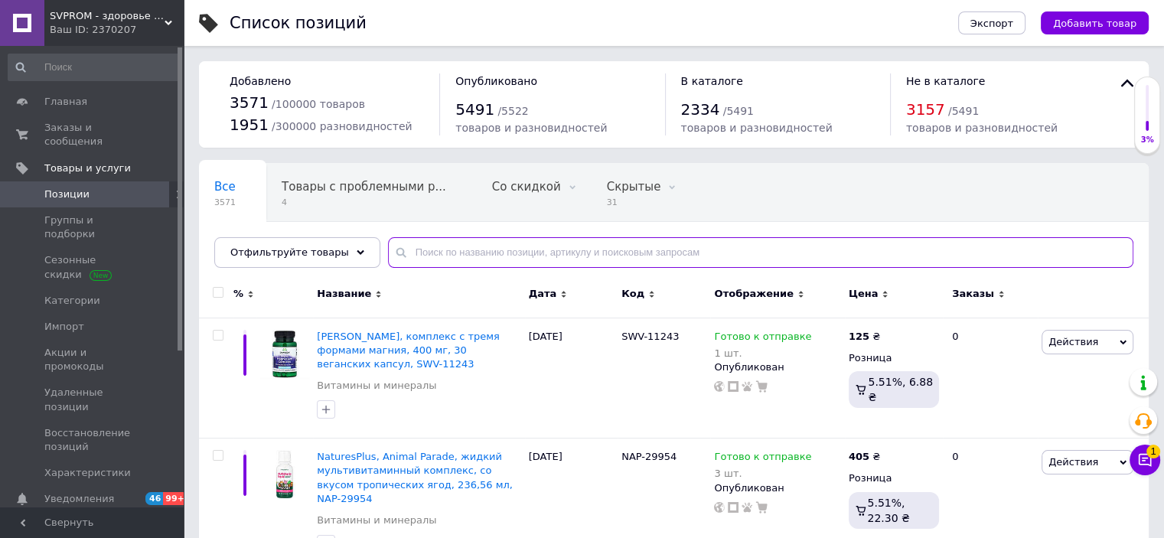
click at [488, 255] on input "text" at bounding box center [760, 252] width 745 height 31
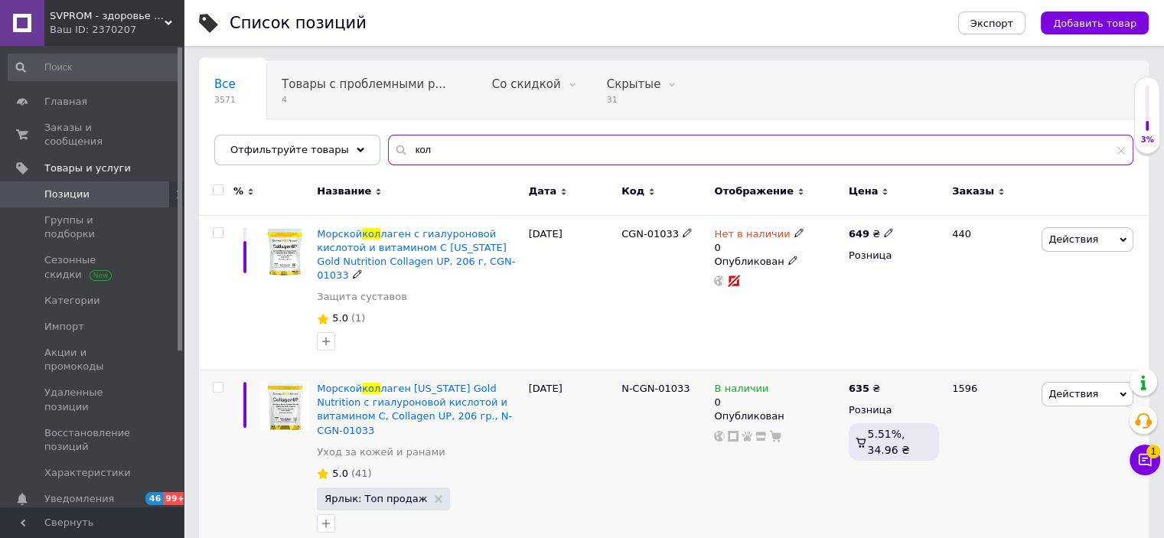
scroll to position [153, 0]
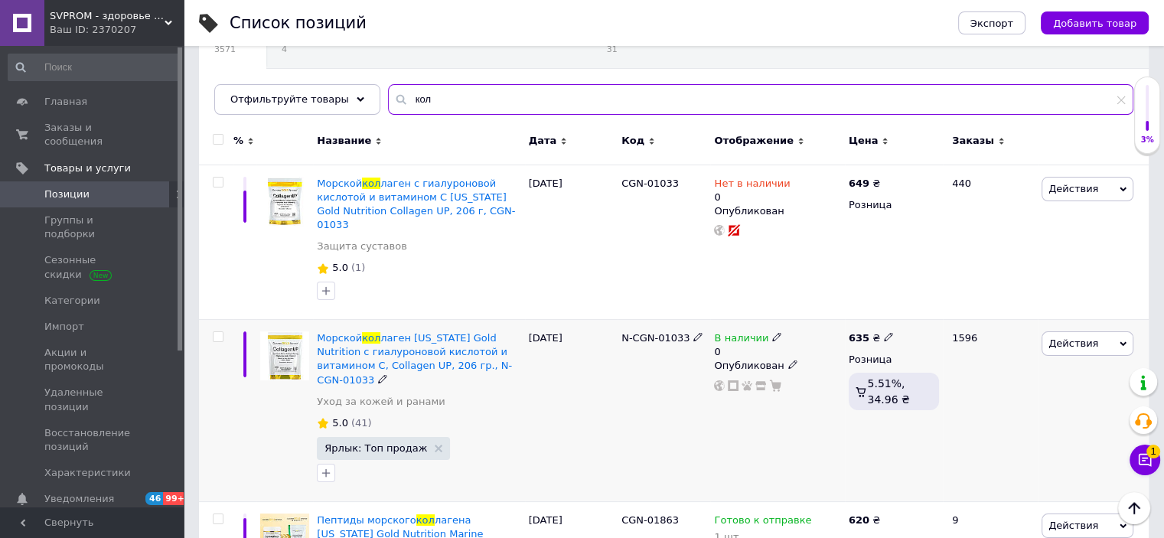
type input "кол"
click at [772, 332] on icon at bounding box center [776, 336] width 9 height 9
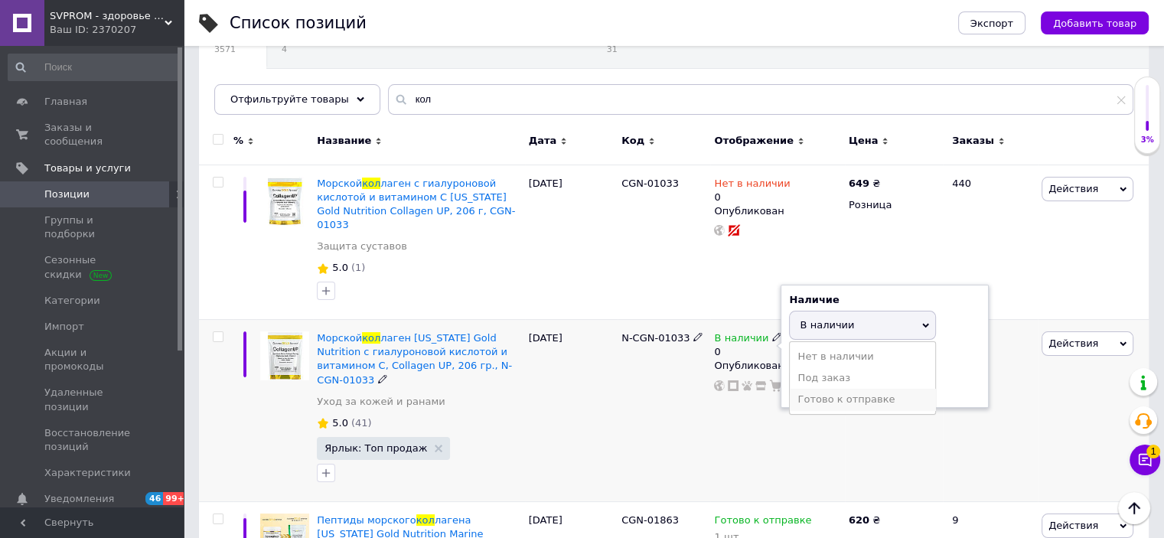
click at [823, 389] on li "Готово к отправке" at bounding box center [862, 399] width 145 height 21
click at [829, 376] on input "0" at bounding box center [847, 384] width 116 height 31
type input "1"
click at [657, 406] on div "N-CGN-01033" at bounding box center [664, 411] width 93 height 182
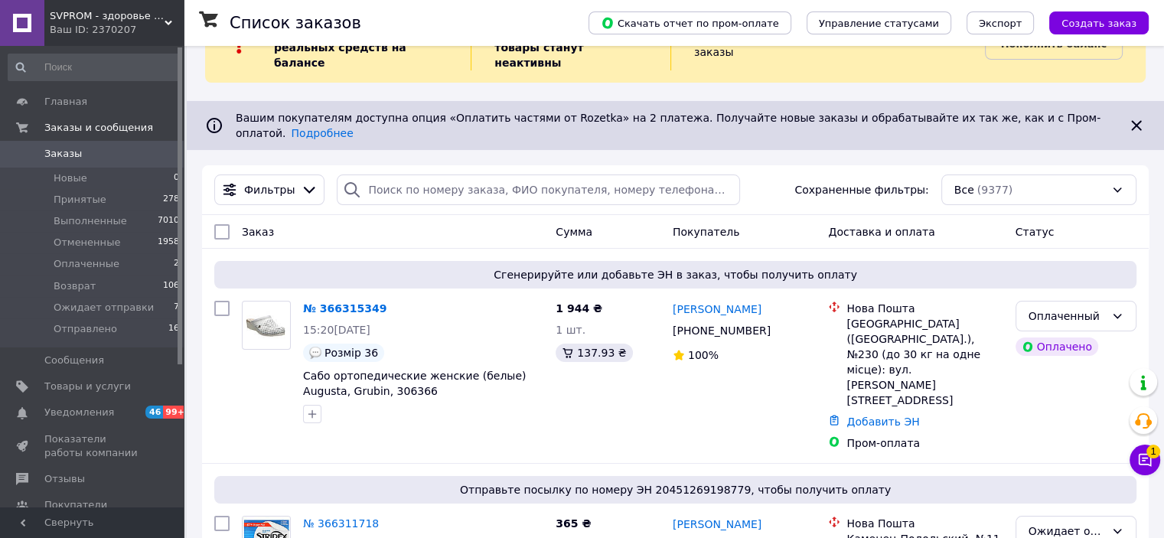
scroll to position [153, 0]
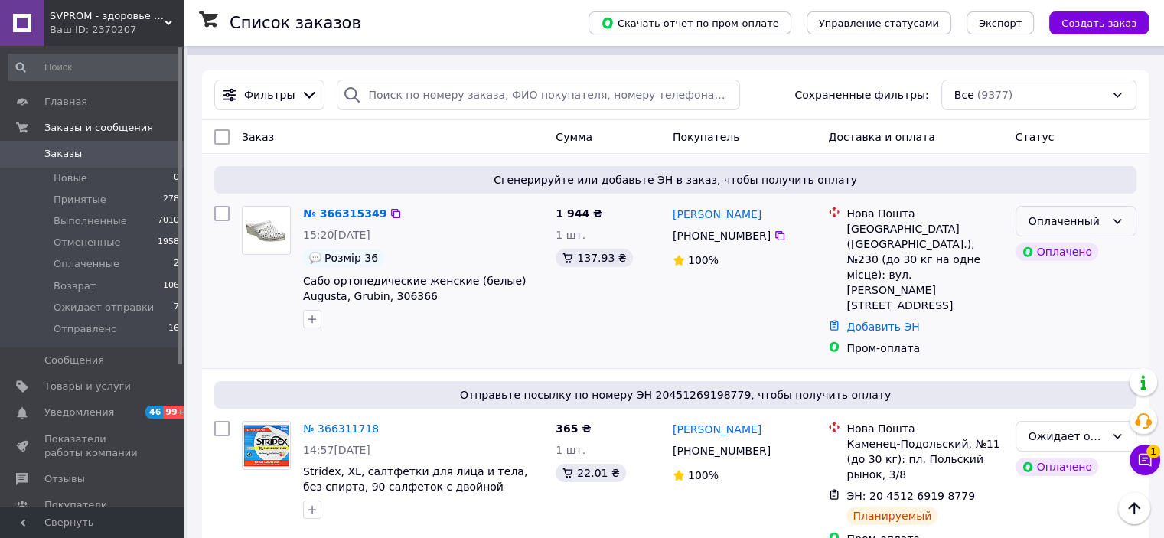
click at [1114, 219] on icon at bounding box center [1117, 221] width 8 height 5
click at [1051, 226] on li "Принят" at bounding box center [1074, 227] width 119 height 28
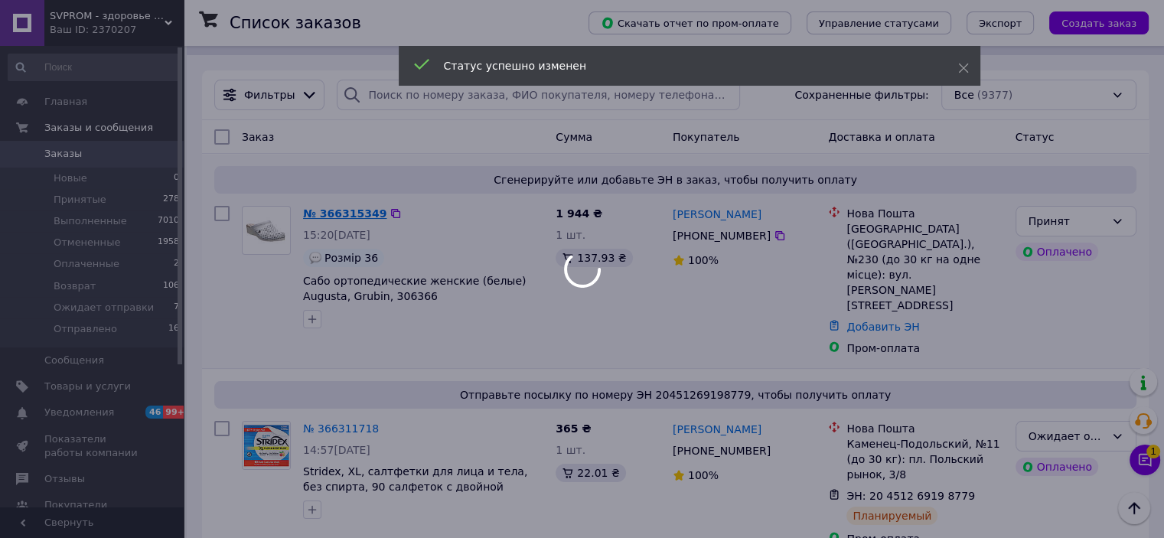
click at [356, 184] on div at bounding box center [582, 269] width 1164 height 538
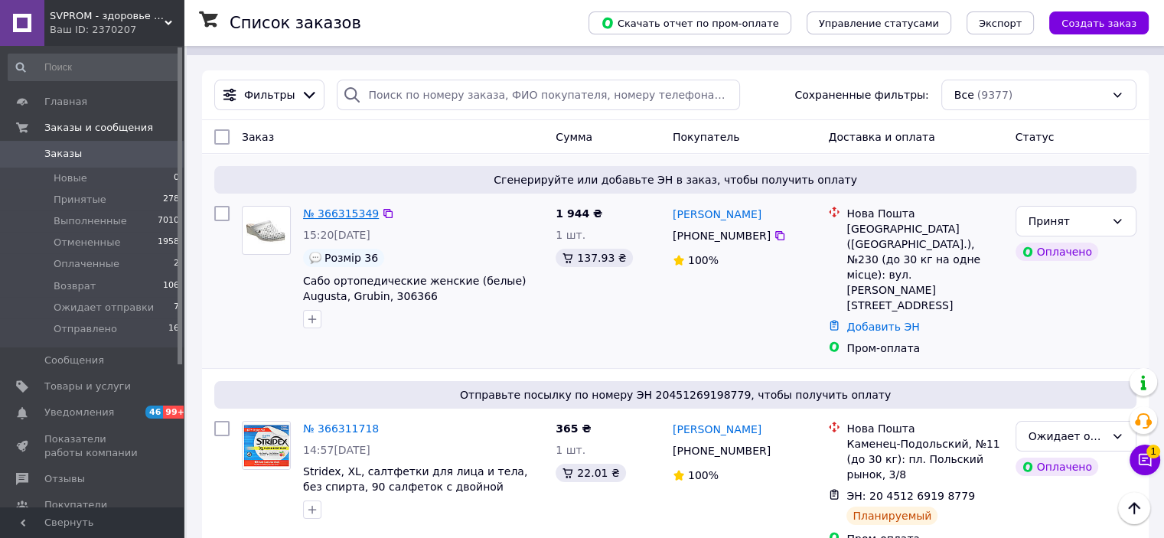
click at [356, 207] on link "№ 366315349" at bounding box center [341, 213] width 76 height 12
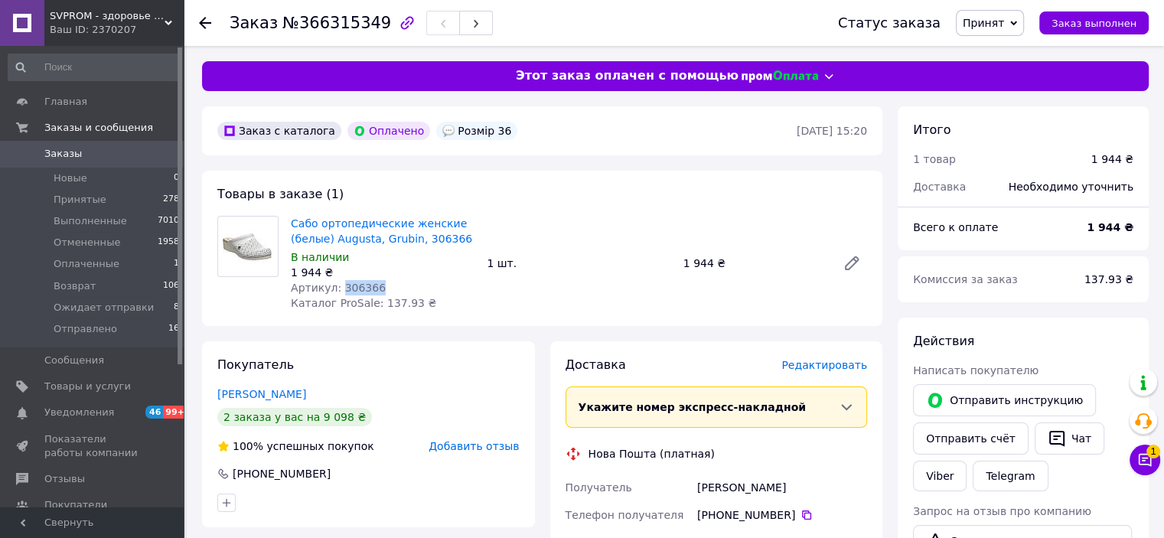
drag, startPoint x: 337, startPoint y: 289, endPoint x: 380, endPoint y: 289, distance: 42.9
click at [380, 289] on div "Артикул: 306366" at bounding box center [383, 287] width 184 height 15
copy span "306366"
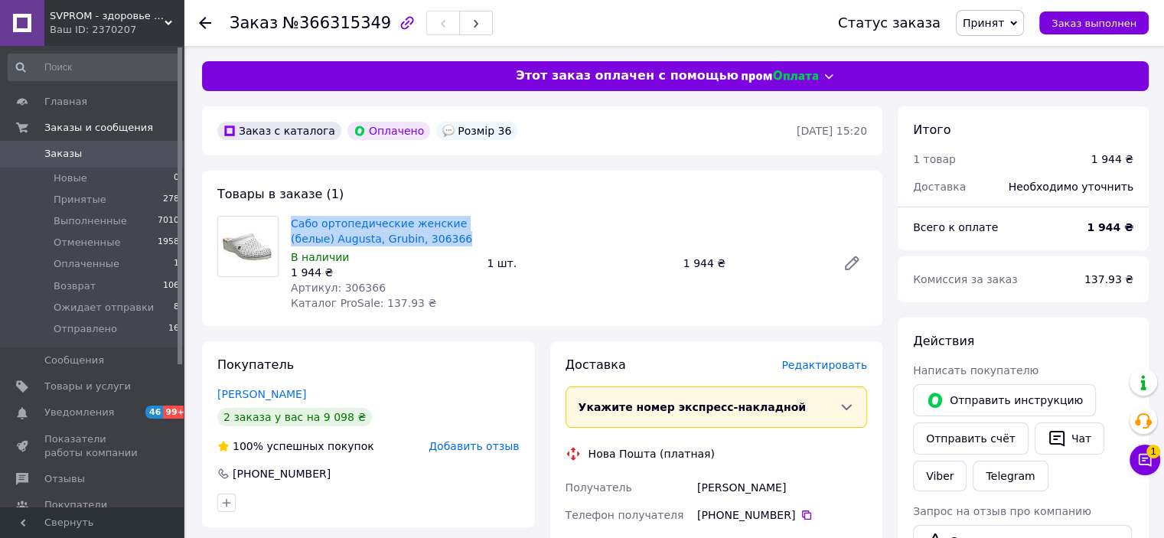
drag, startPoint x: 468, startPoint y: 240, endPoint x: 288, endPoint y: 225, distance: 180.4
click at [288, 225] on div "Сабо ортопедические женские (белые) Augusta, Grubin, 306366 В наличии 1 944 ₴ А…" at bounding box center [383, 263] width 196 height 101
copy link "Сабо ортопедические женские (белые) Augusta, Grubin, 306366"
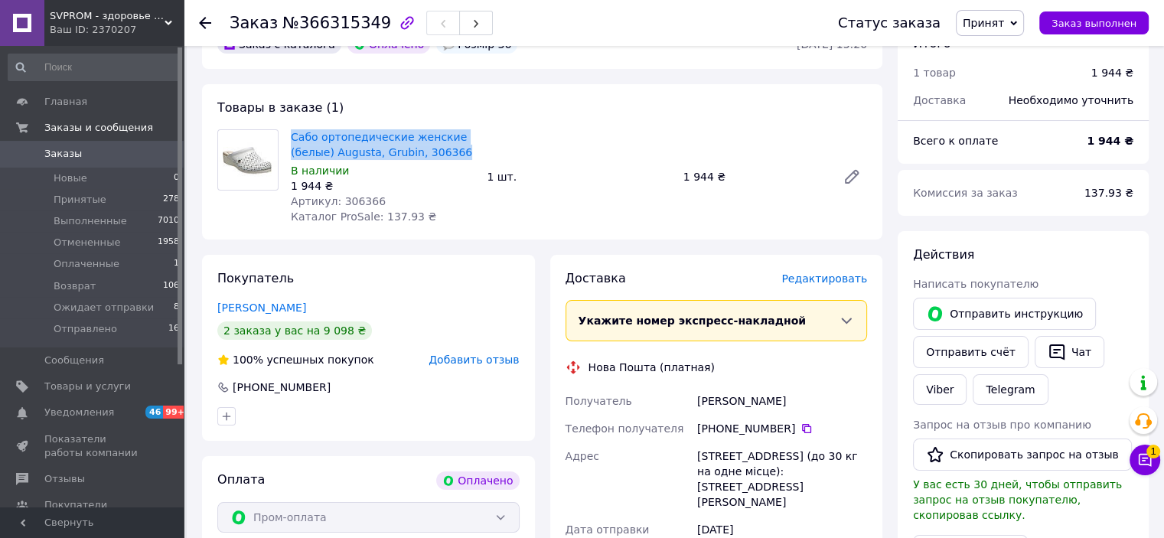
scroll to position [153, 0]
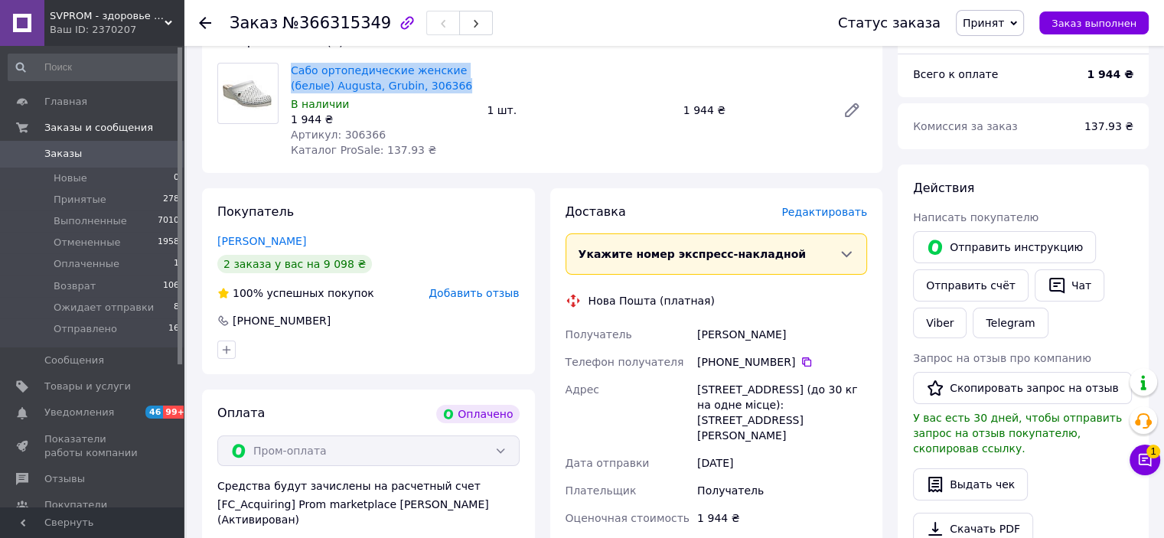
drag, startPoint x: 698, startPoint y: 334, endPoint x: 781, endPoint y: 334, distance: 83.4
click at [781, 334] on div "Кірєєва Оксана" at bounding box center [782, 335] width 176 height 28
copy div "Кірєєва Оксана"
click at [802, 360] on icon at bounding box center [806, 361] width 9 height 9
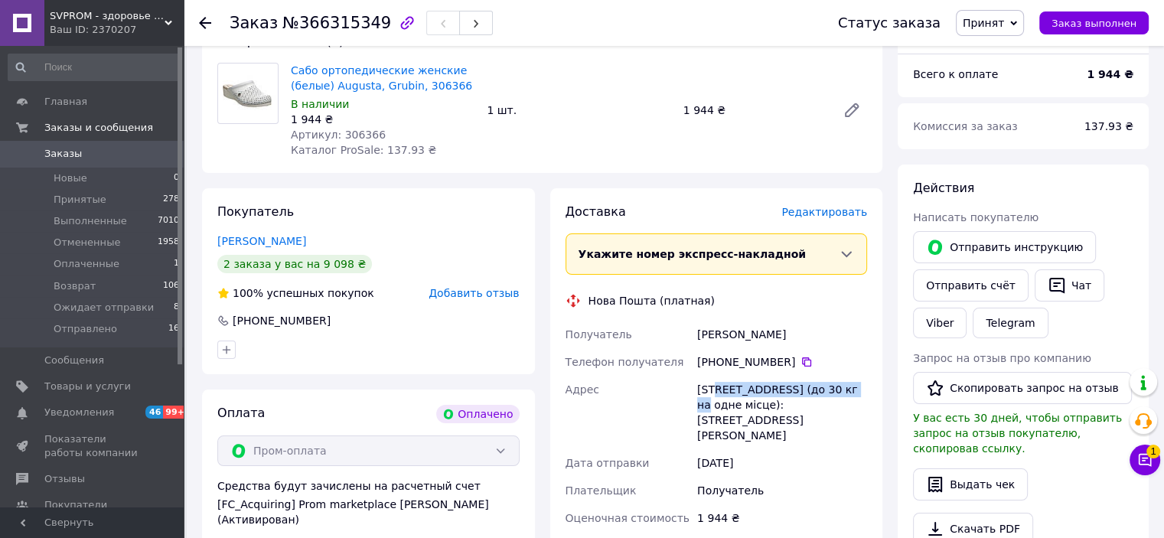
drag, startPoint x: 708, startPoint y: 393, endPoint x: 840, endPoint y: 389, distance: 132.4
click at [840, 389] on div "г. Киев (Киевская обл.), №230 (до 30 кг на одне місце): ул. Ивана Миколайчука, …" at bounding box center [782, 412] width 176 height 73
copy div "Киев (Киевская обл.), №230"
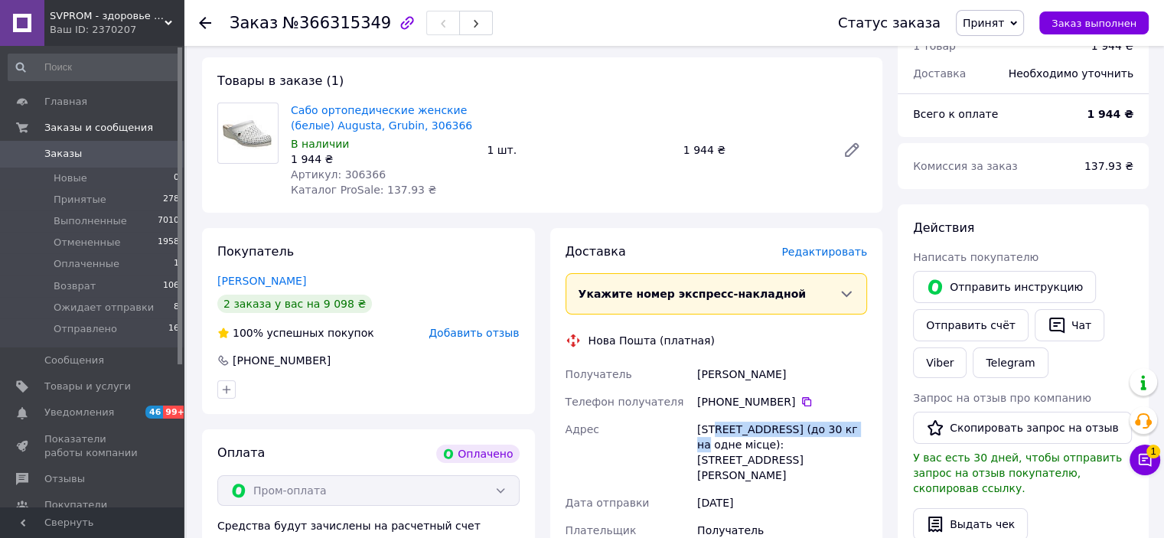
scroll to position [68, 0]
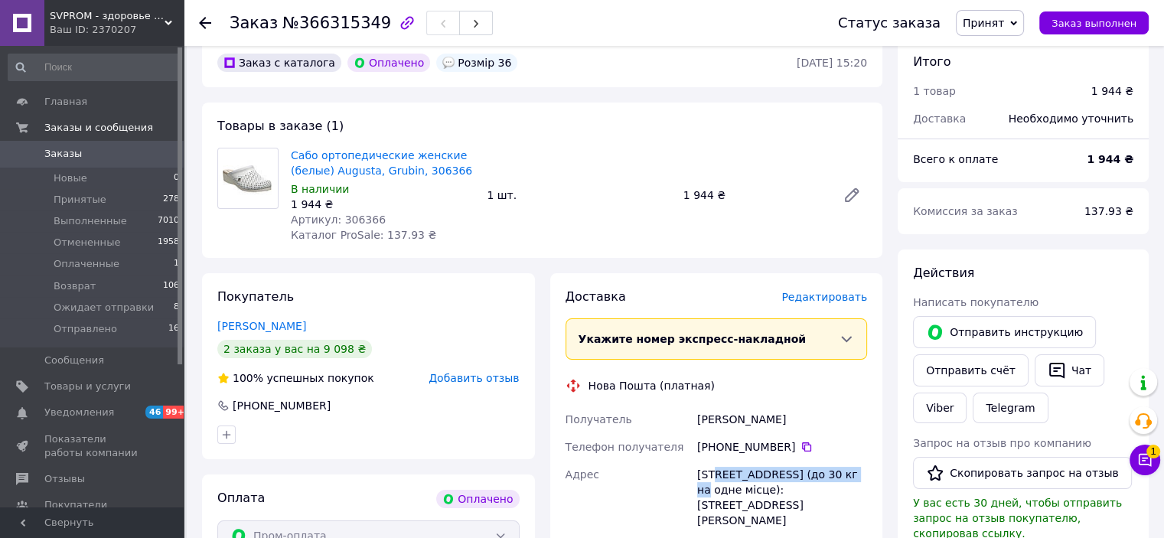
click at [111, 149] on span "Заказы" at bounding box center [92, 154] width 97 height 14
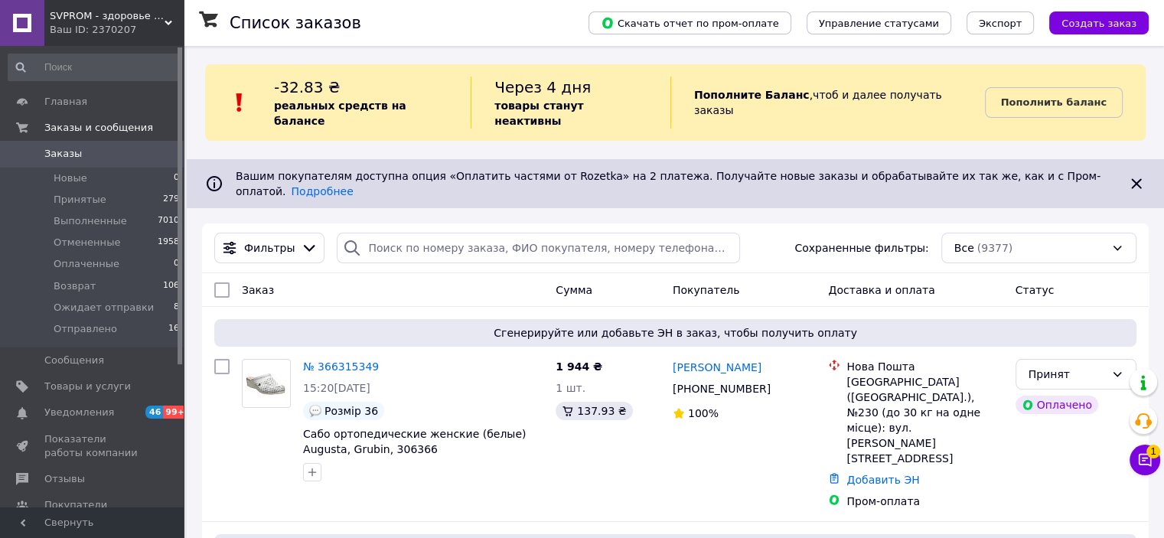
click at [997, 233] on div "Все (9377)" at bounding box center [1038, 248] width 195 height 31
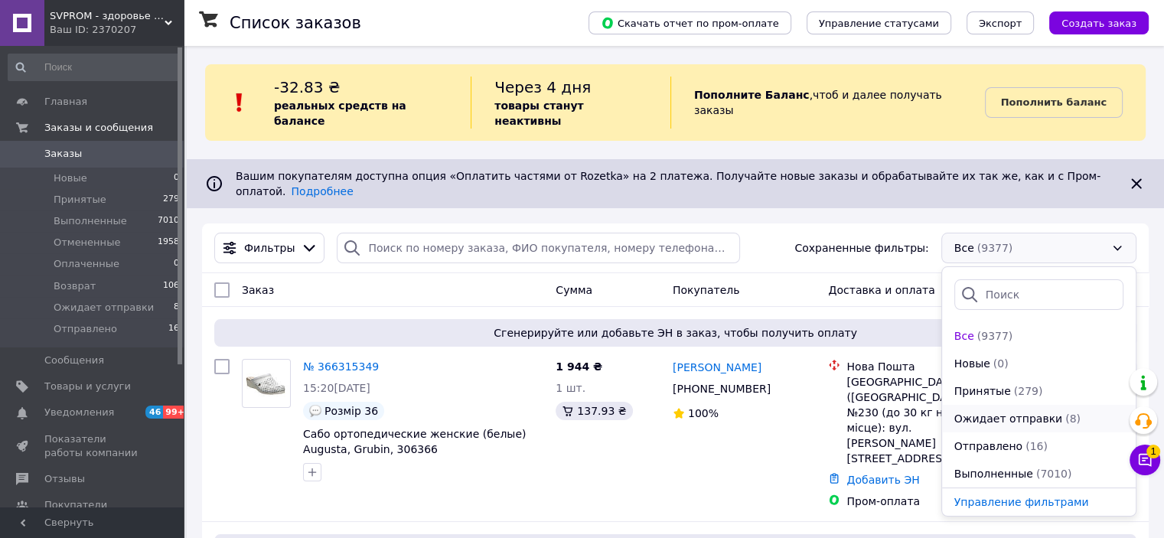
click at [1028, 411] on span "Ожидает отправки" at bounding box center [1008, 418] width 108 height 15
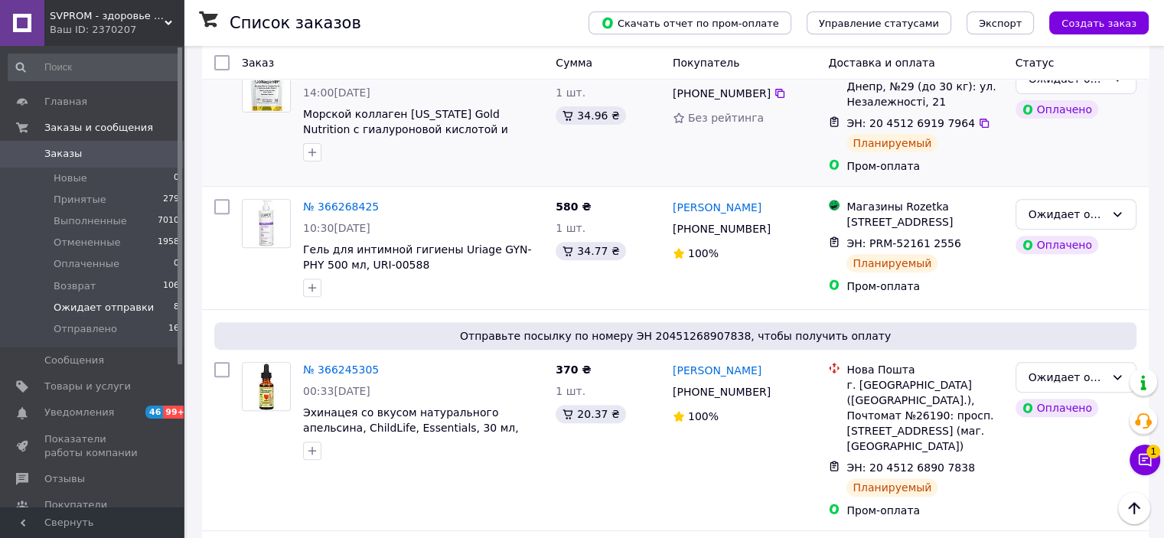
scroll to position [539, 0]
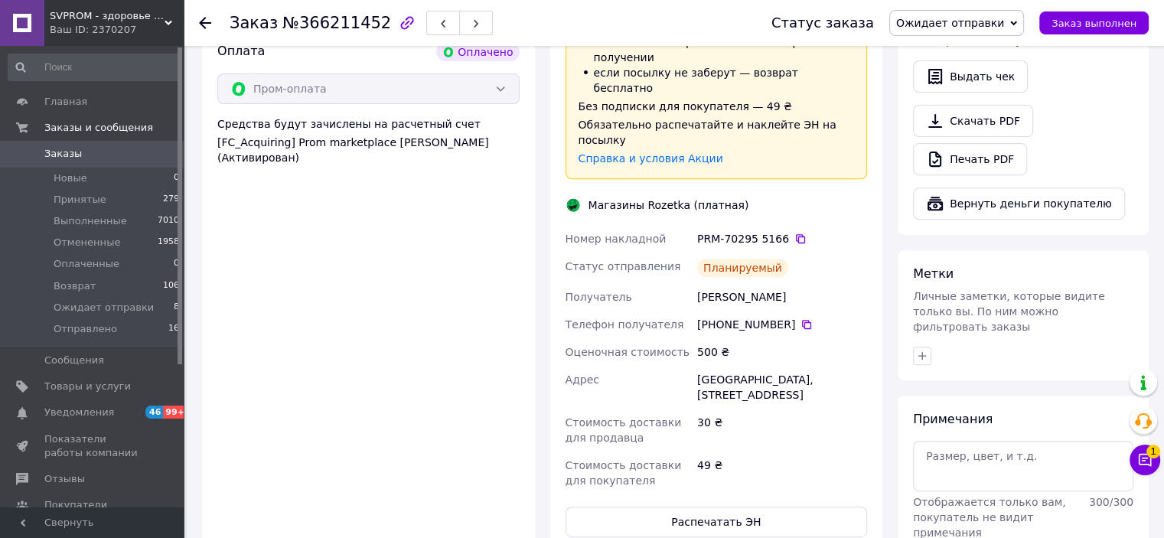
scroll to position [612, 0]
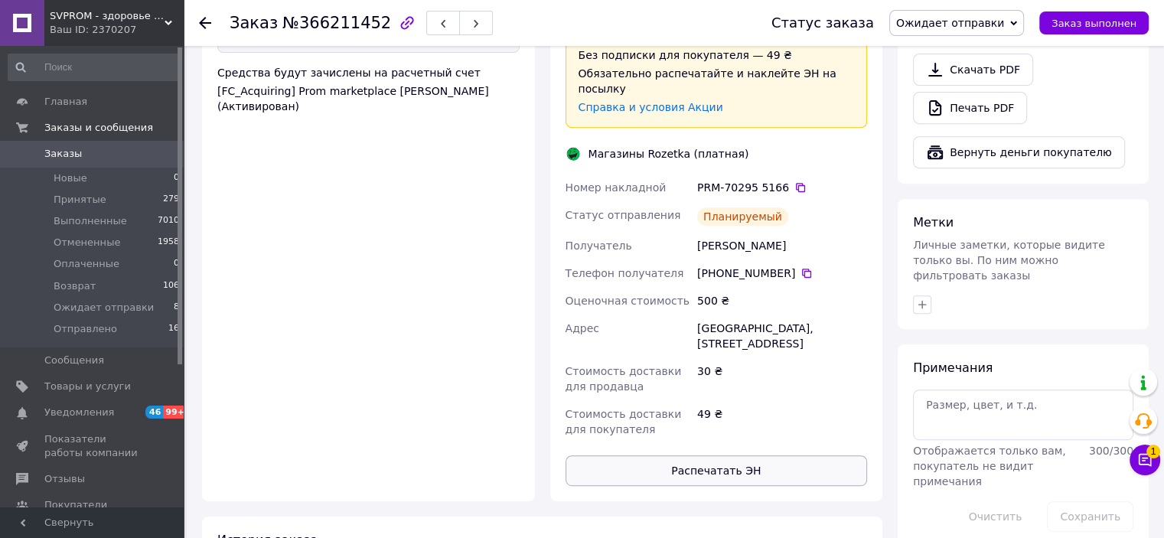
click at [689, 455] on button "Распечатать ЭН" at bounding box center [716, 470] width 302 height 31
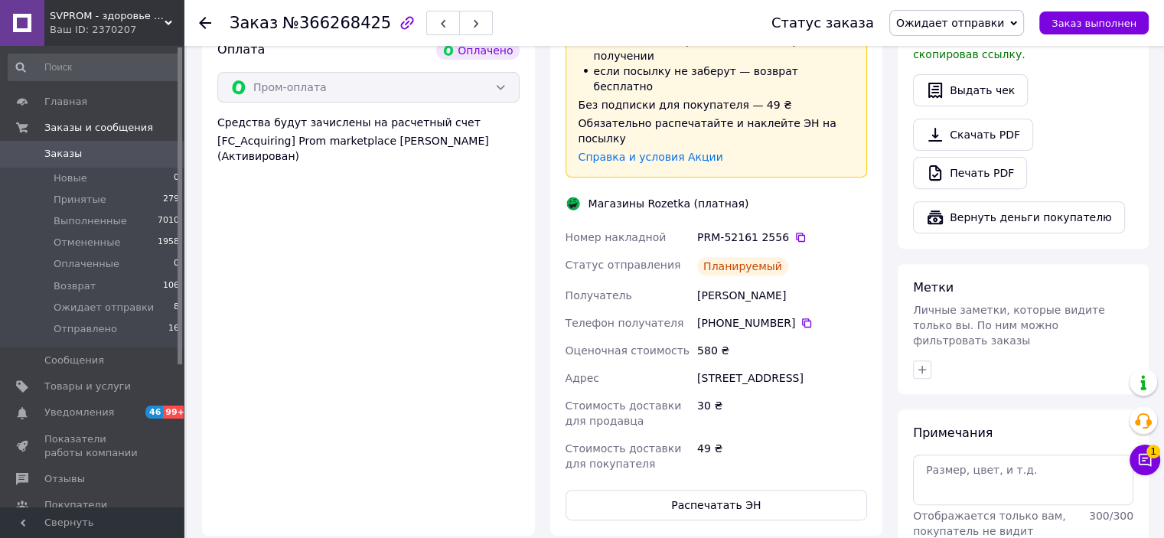
scroll to position [689, 0]
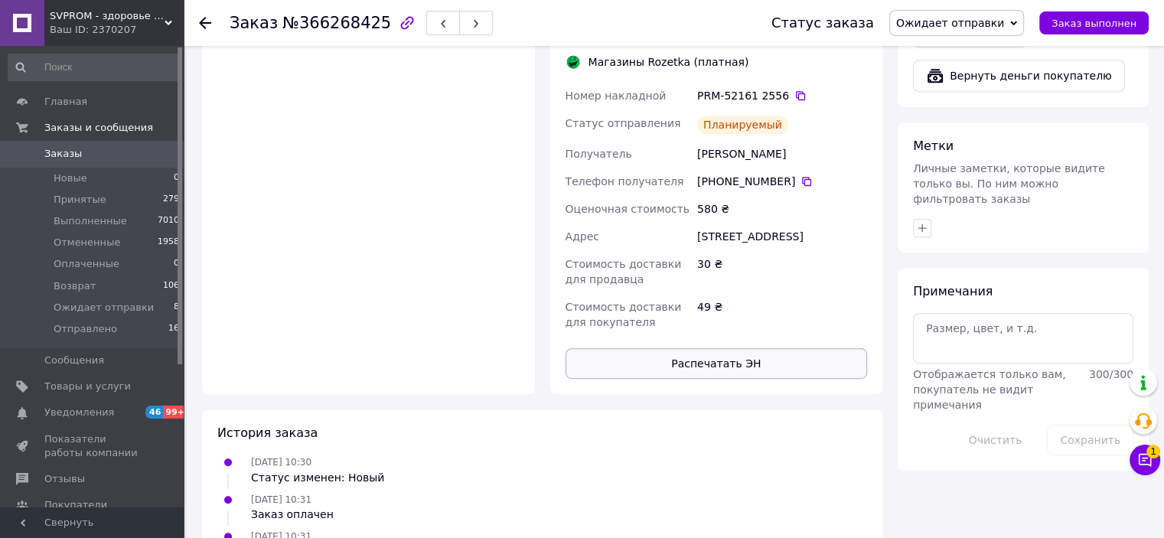
click at [713, 348] on button "Распечатать ЭН" at bounding box center [716, 363] width 302 height 31
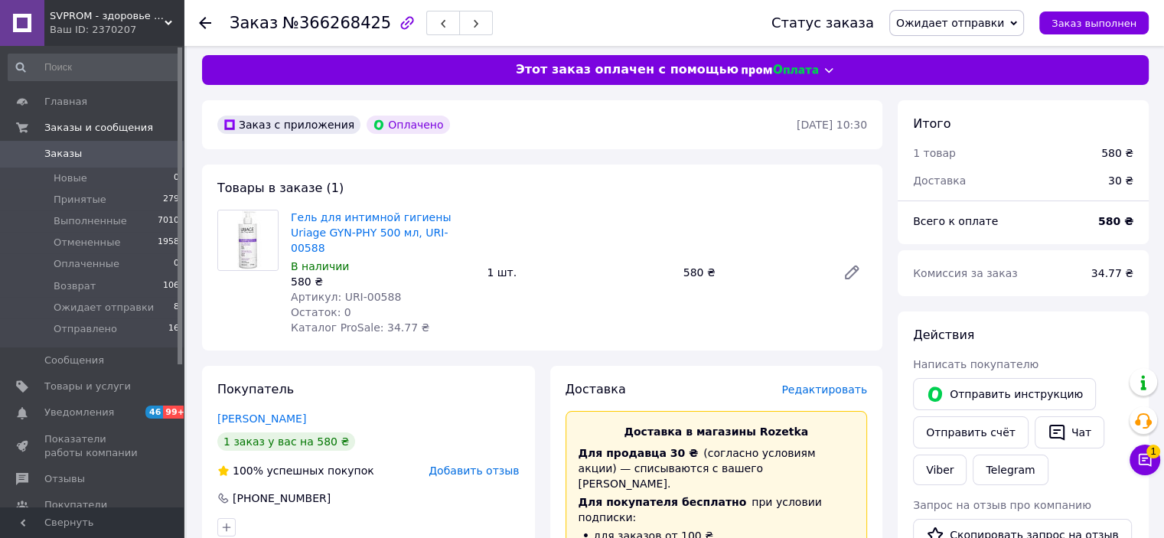
scroll to position [0, 0]
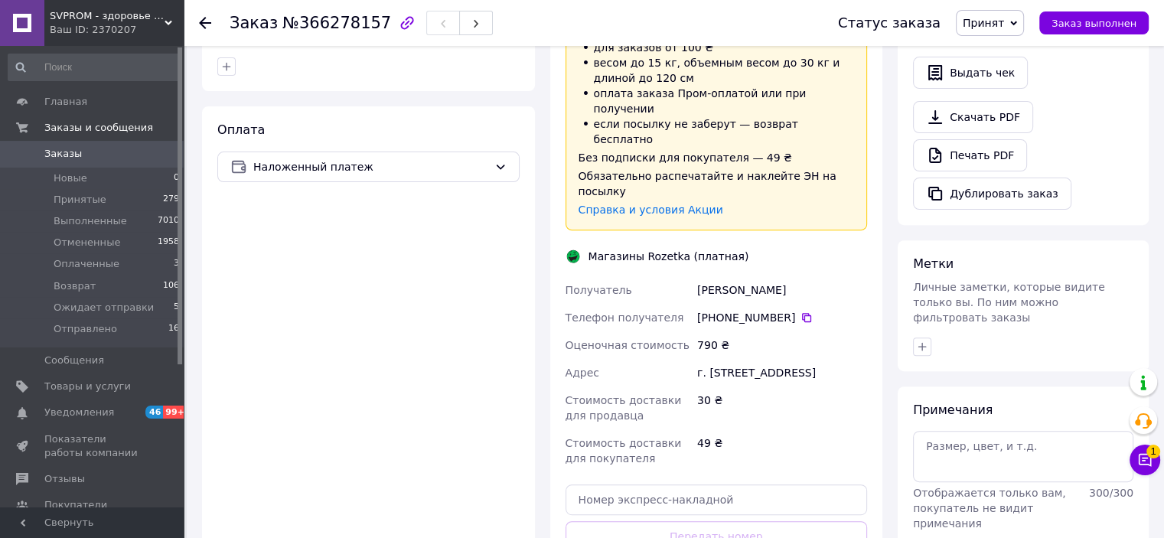
scroll to position [536, 0]
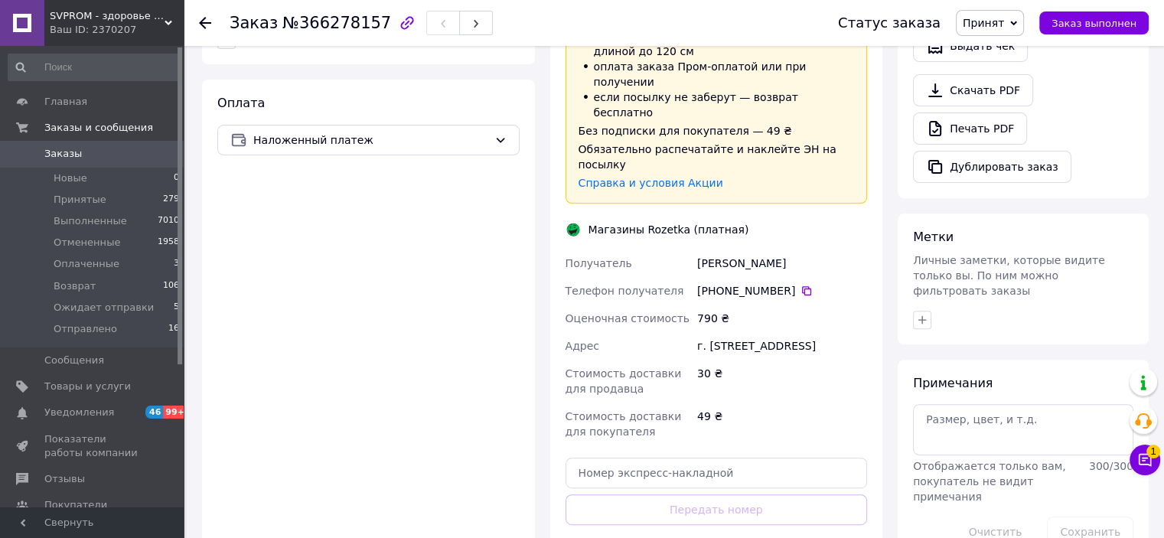
click at [782, 360] on div "30 ₴" at bounding box center [782, 381] width 176 height 43
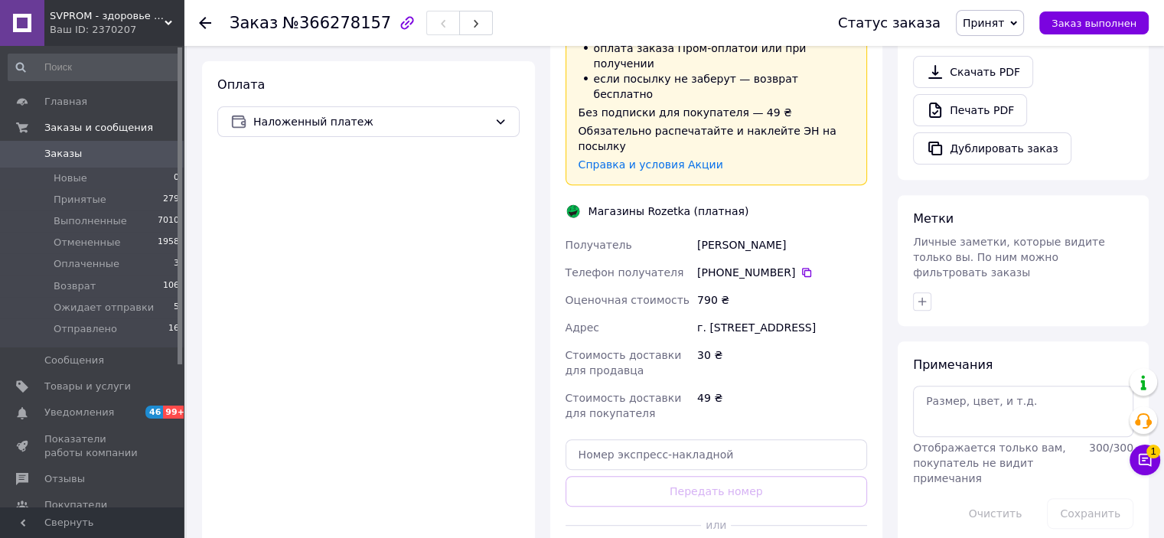
scroll to position [612, 0]
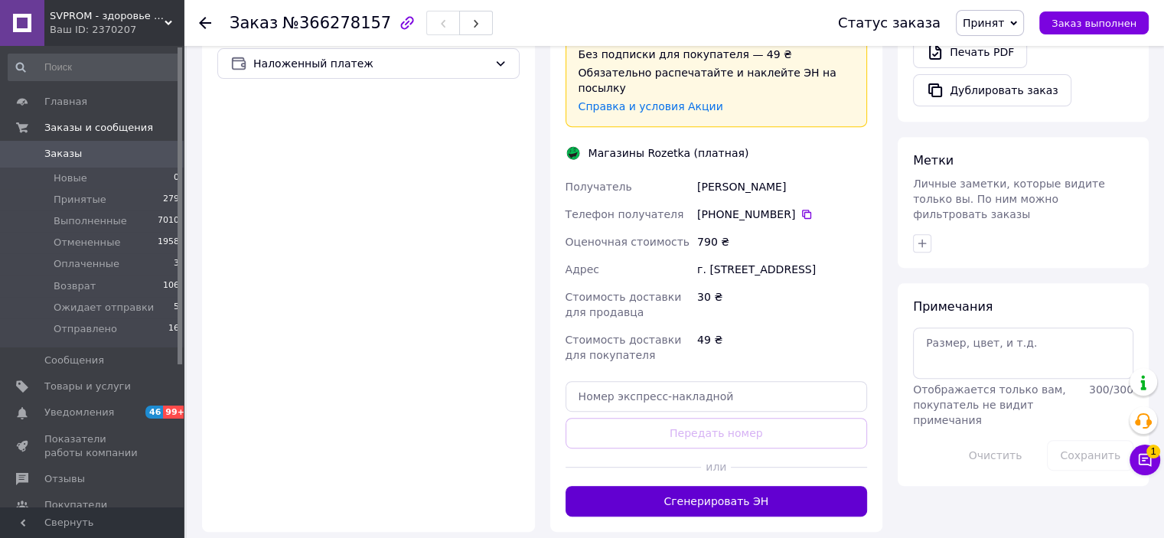
click at [757, 486] on button "Сгенерировать ЭН" at bounding box center [716, 501] width 302 height 31
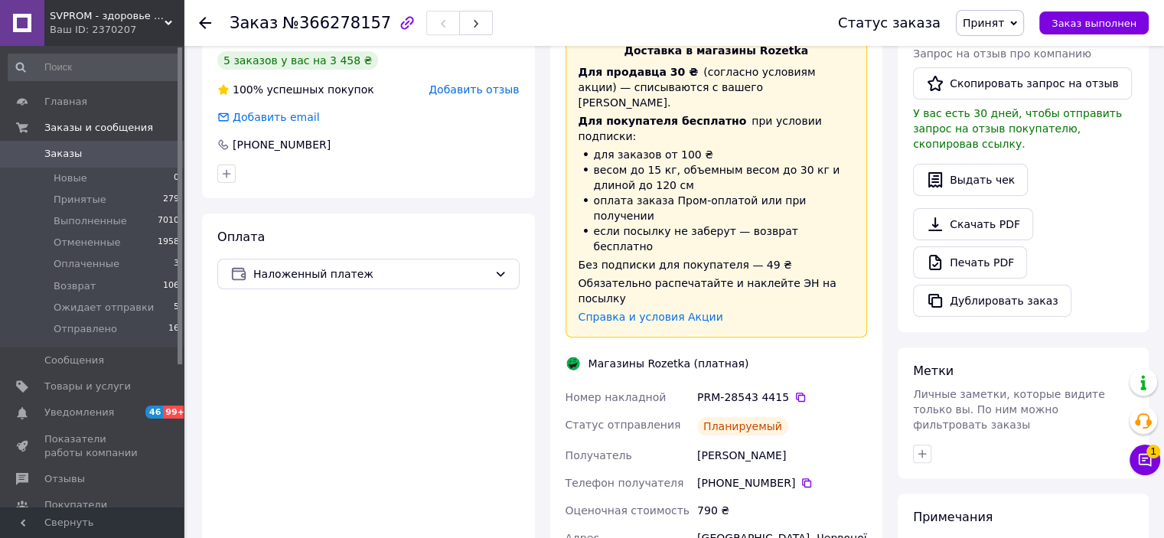
scroll to position [306, 0]
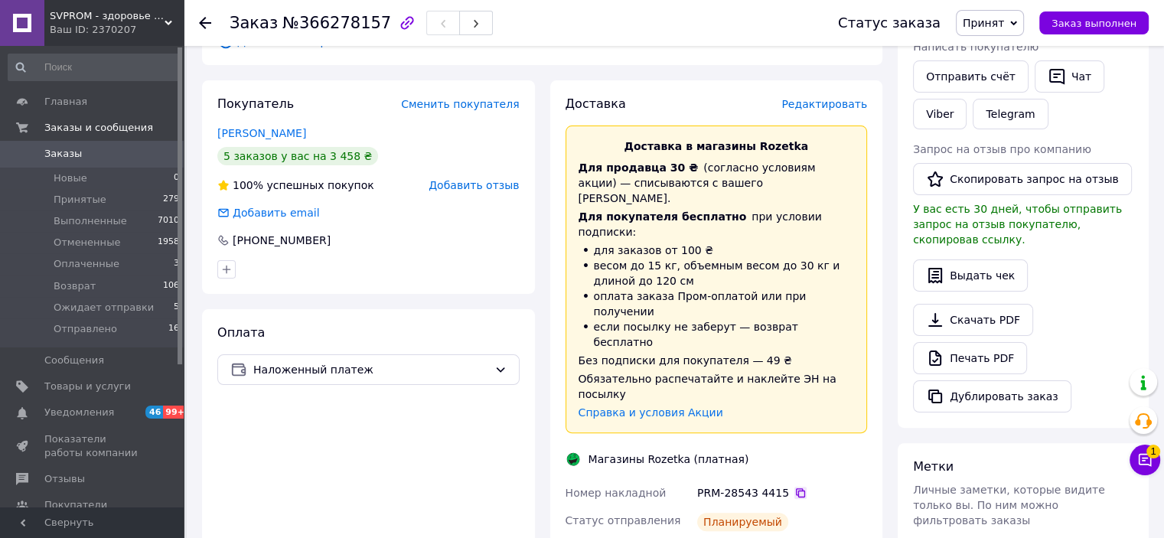
click at [794, 487] on icon at bounding box center [800, 493] width 12 height 12
click at [991, 19] on span "Принят" at bounding box center [983, 23] width 41 height 12
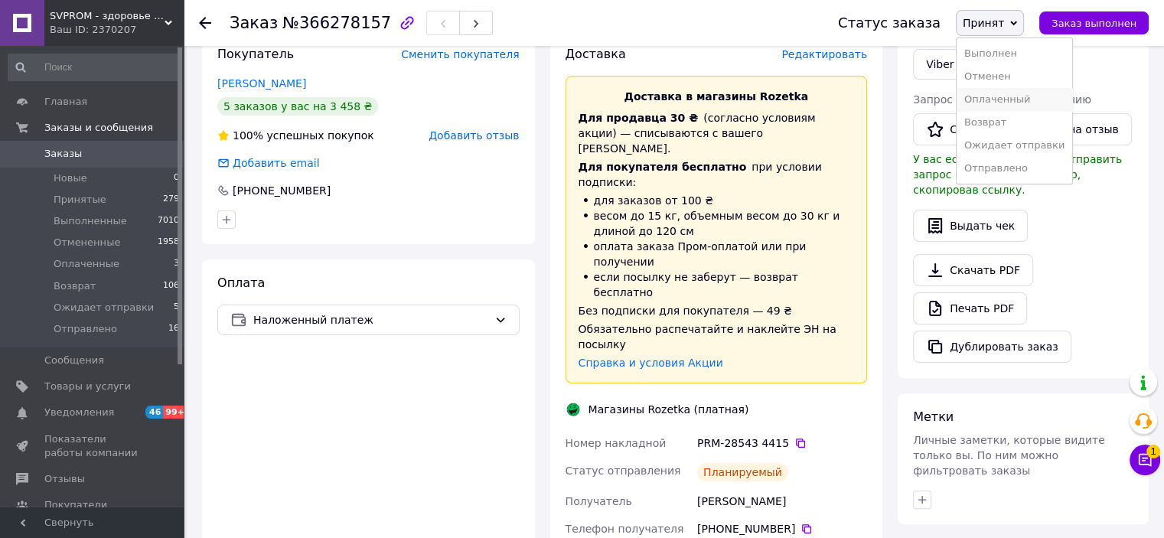
scroll to position [383, 0]
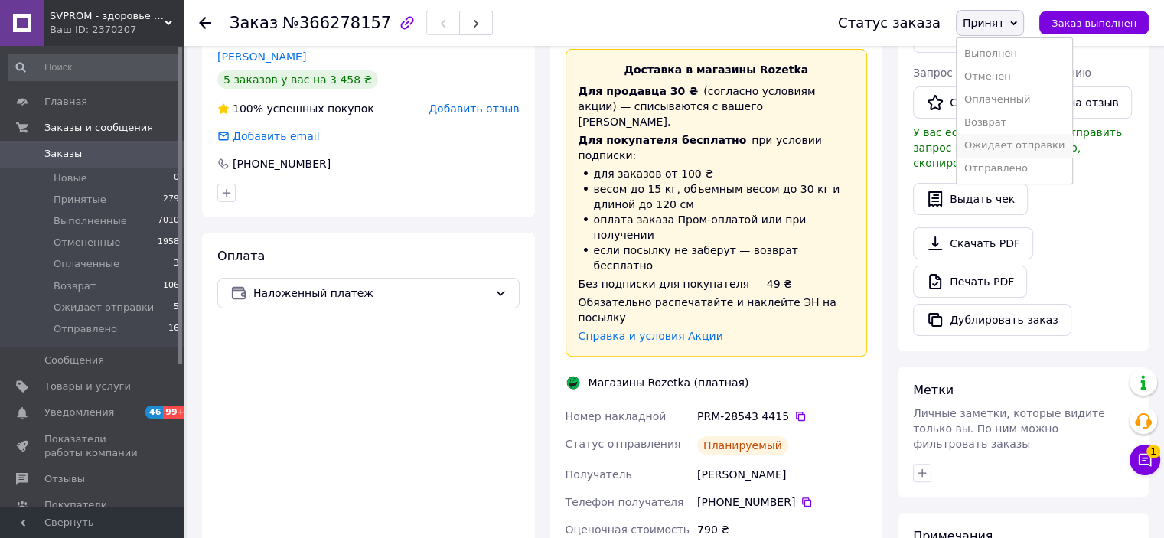
click at [1050, 146] on li "Ожидает отправки" at bounding box center [1015, 145] width 116 height 23
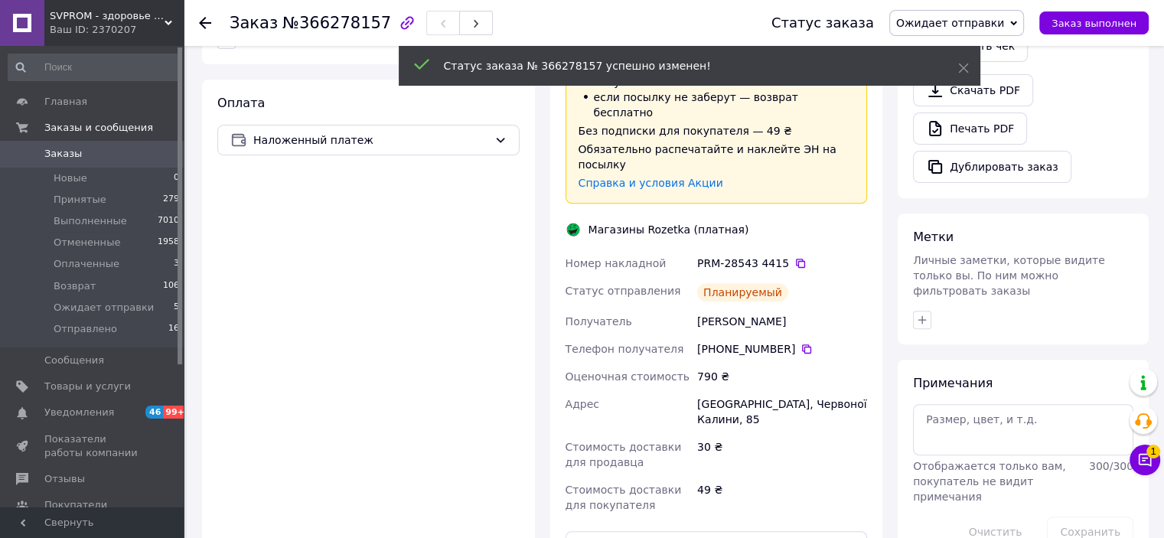
scroll to position [612, 0]
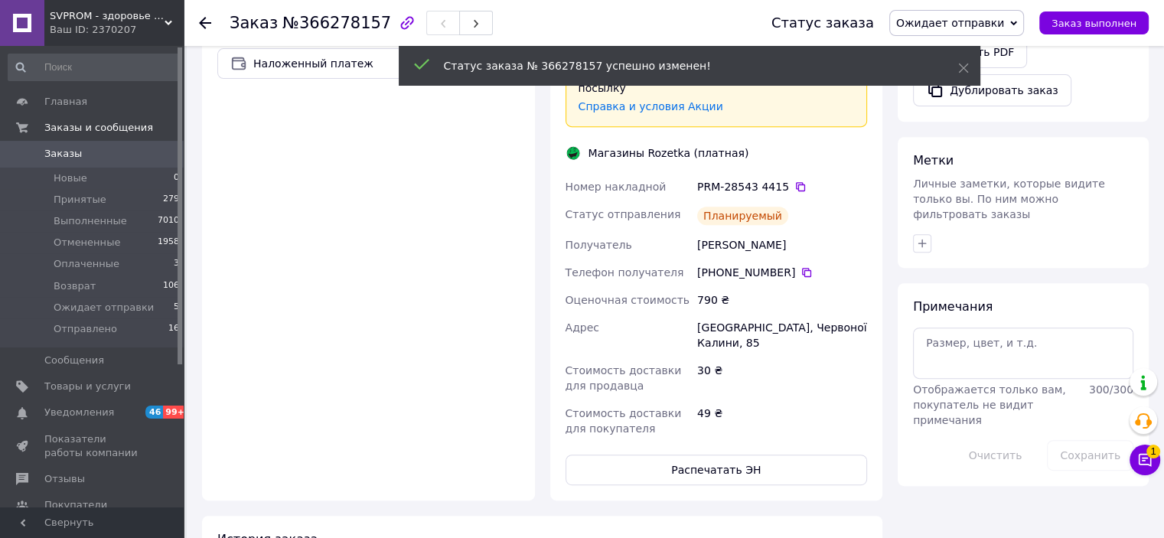
click at [728, 346] on div "Доставка Редактировать Доставка в магазины Rozetka Для продавца 30 ₴   (согласн…" at bounding box center [716, 138] width 302 height 696
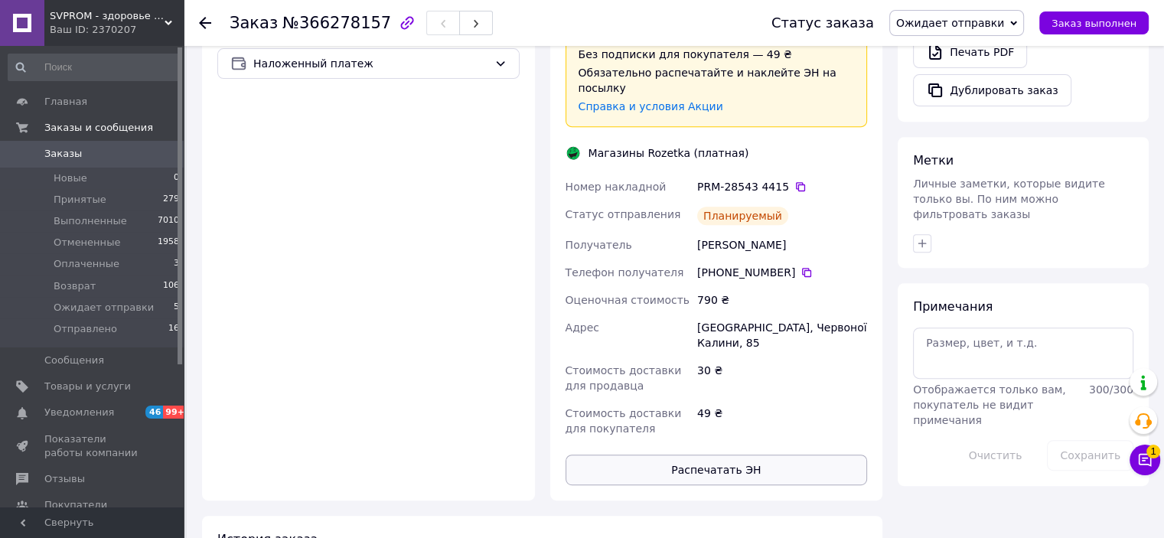
click at [728, 455] on button "Распечатать ЭН" at bounding box center [716, 470] width 302 height 31
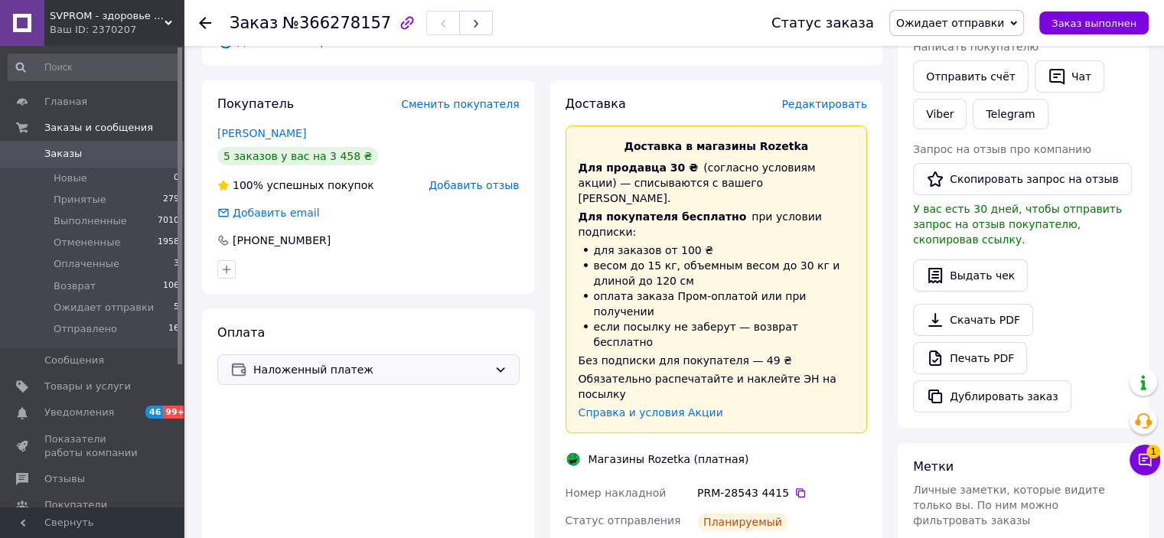
scroll to position [0, 0]
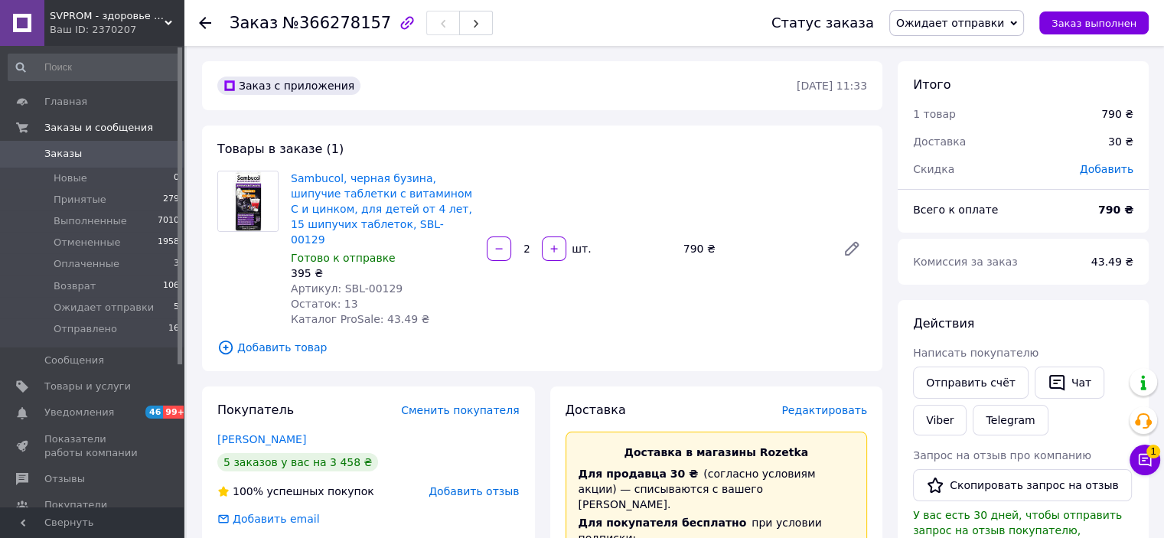
click at [128, 155] on span "Заказы" at bounding box center [92, 154] width 97 height 14
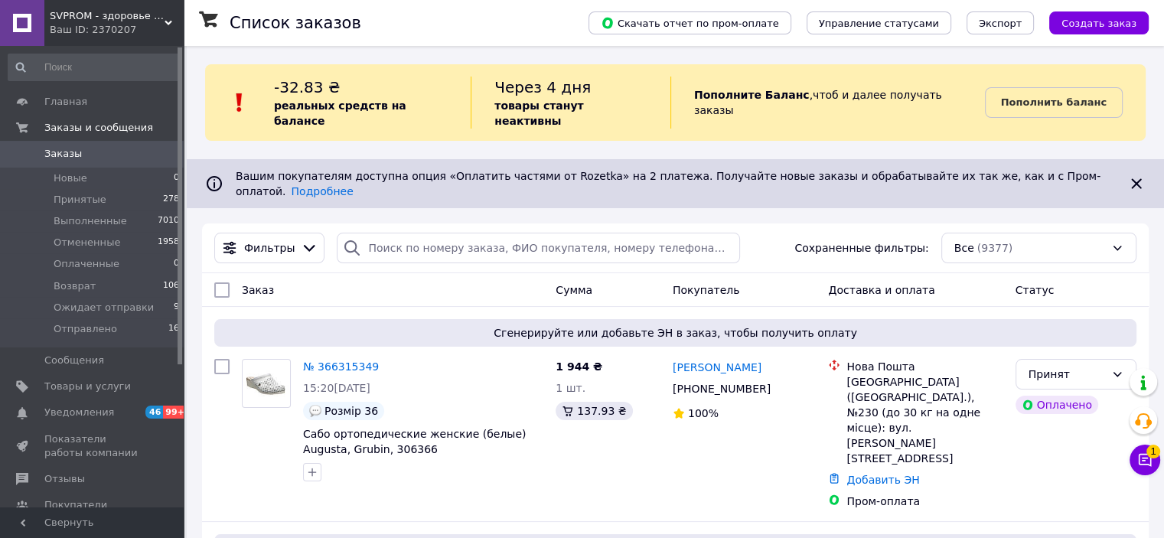
click at [121, 158] on span "Заказы" at bounding box center [92, 154] width 97 height 14
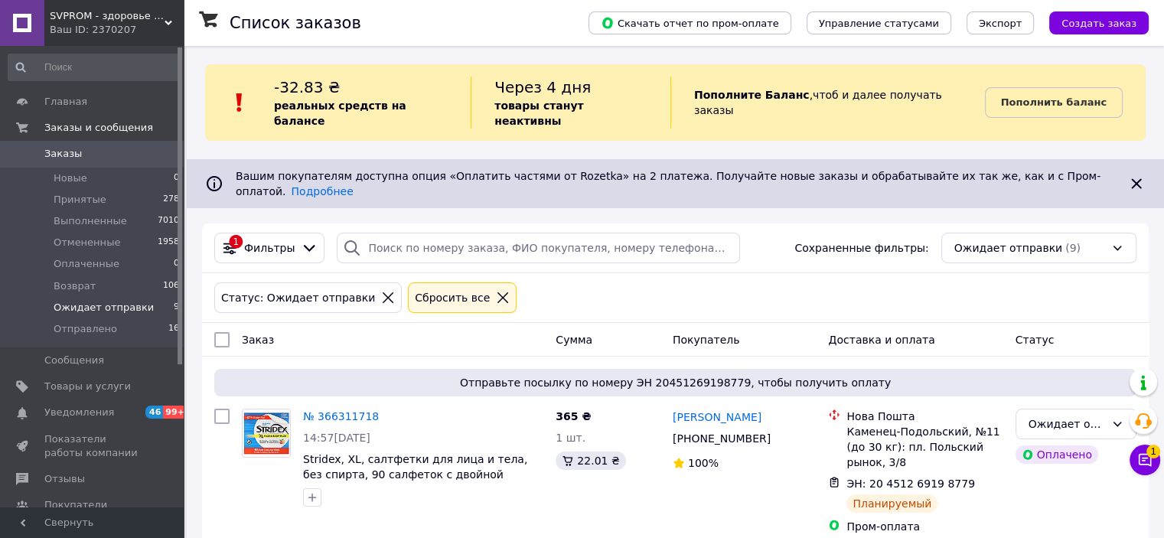
click at [135, 152] on span "Заказы" at bounding box center [92, 154] width 97 height 14
